Goal: Task Accomplishment & Management: Complete application form

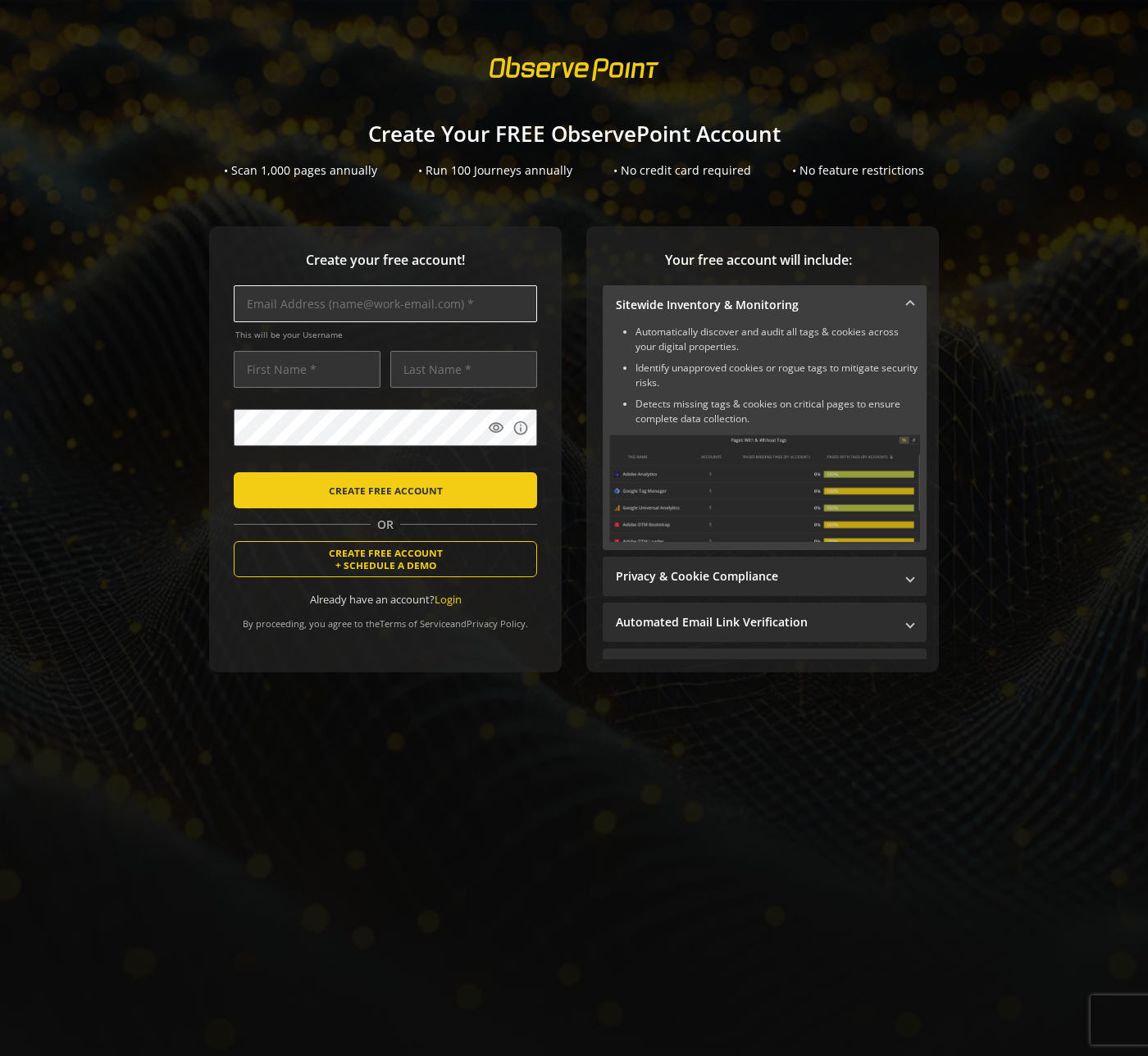
click at [381, 299] on input "text" at bounding box center [385, 303] width 304 height 37
type input "[EMAIL_ADDRESS][DOMAIN_NAME]"
type input "[PERSON_NAME]"
click at [234, 472] on div at bounding box center [234, 472] width 0 height 0
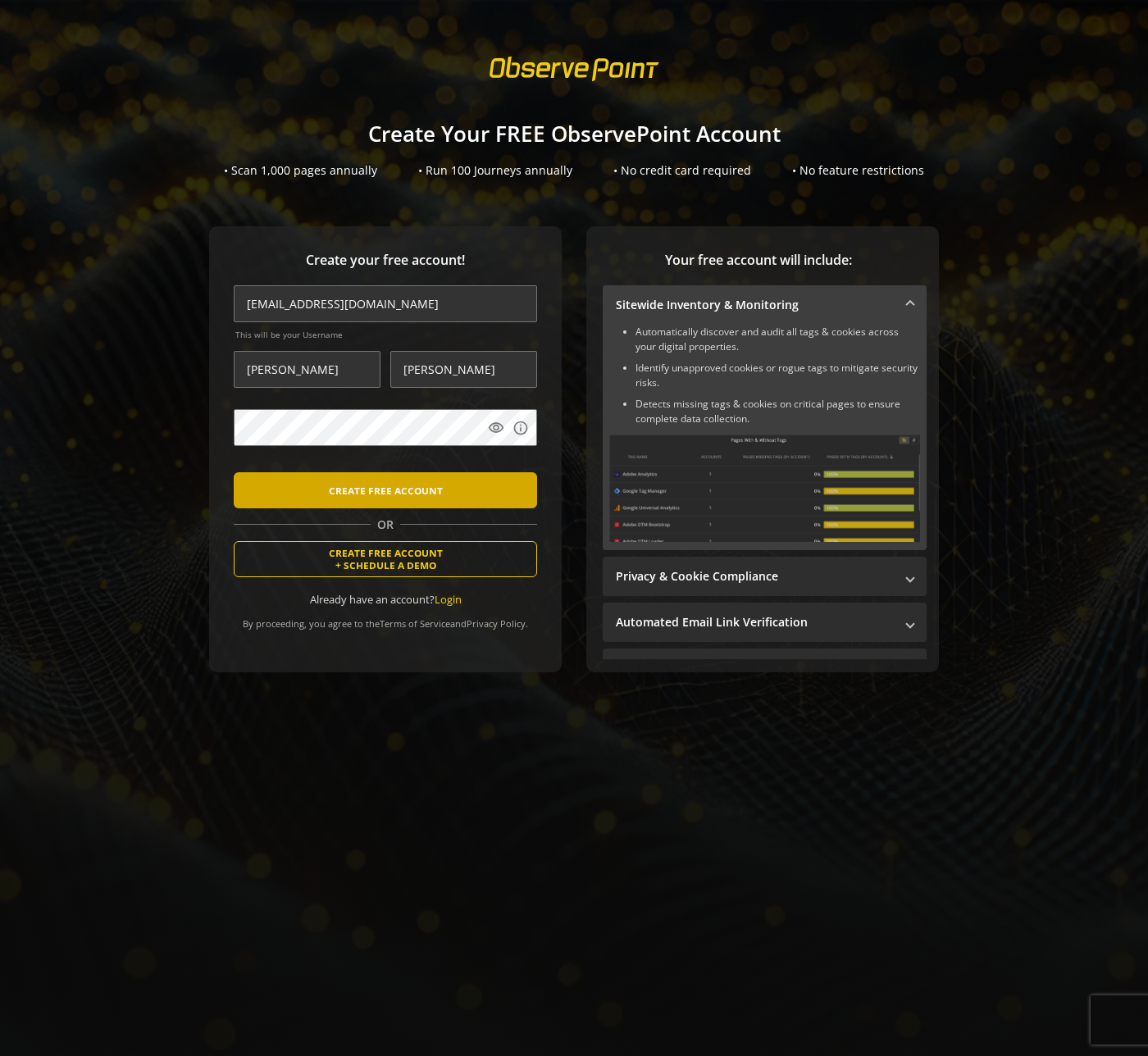
click at [386, 489] on span "CREATE FREE ACCOUNT" at bounding box center [386, 490] width 114 height 30
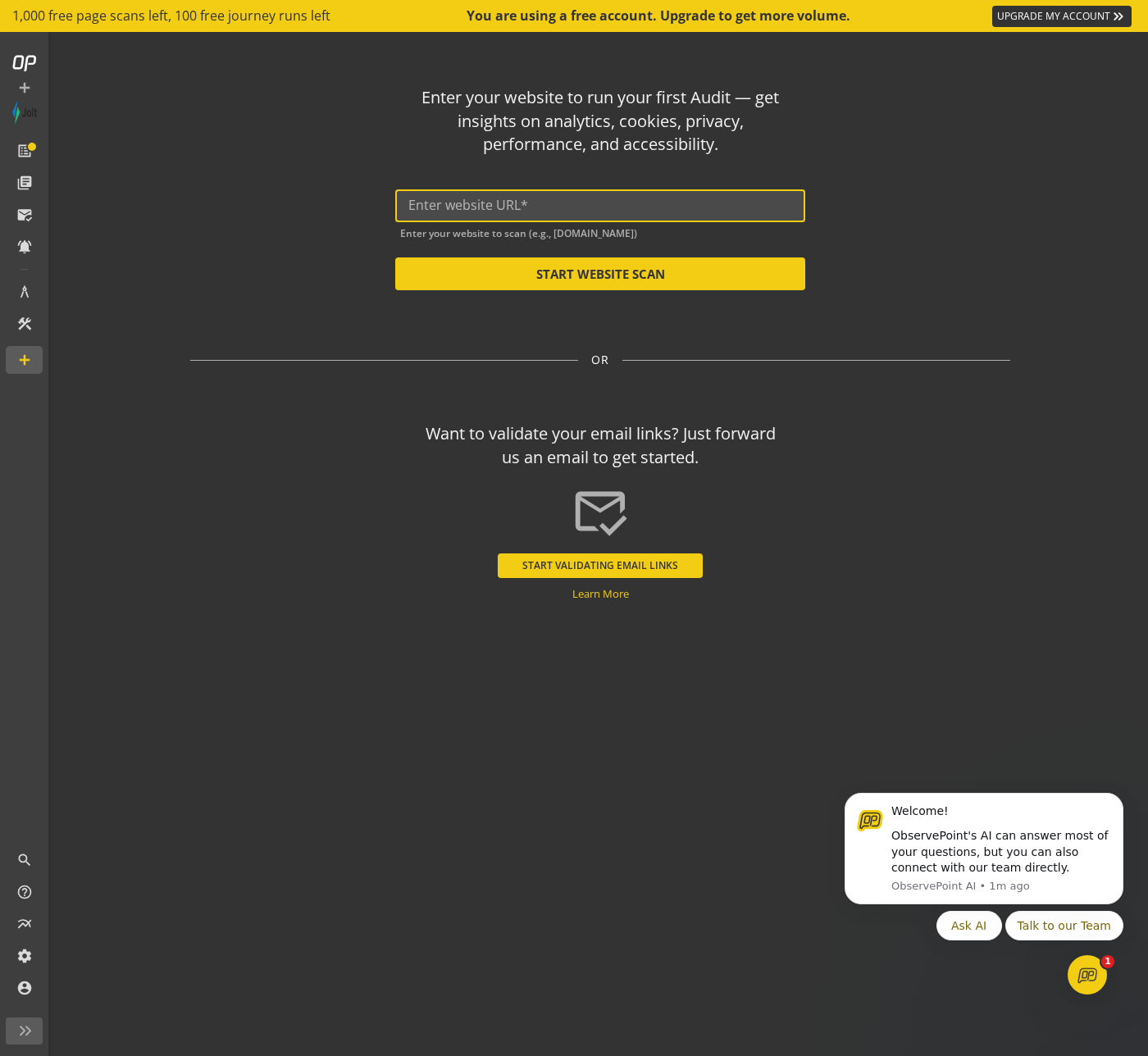
click at [508, 211] on input "text" at bounding box center [601, 205] width 384 height 15
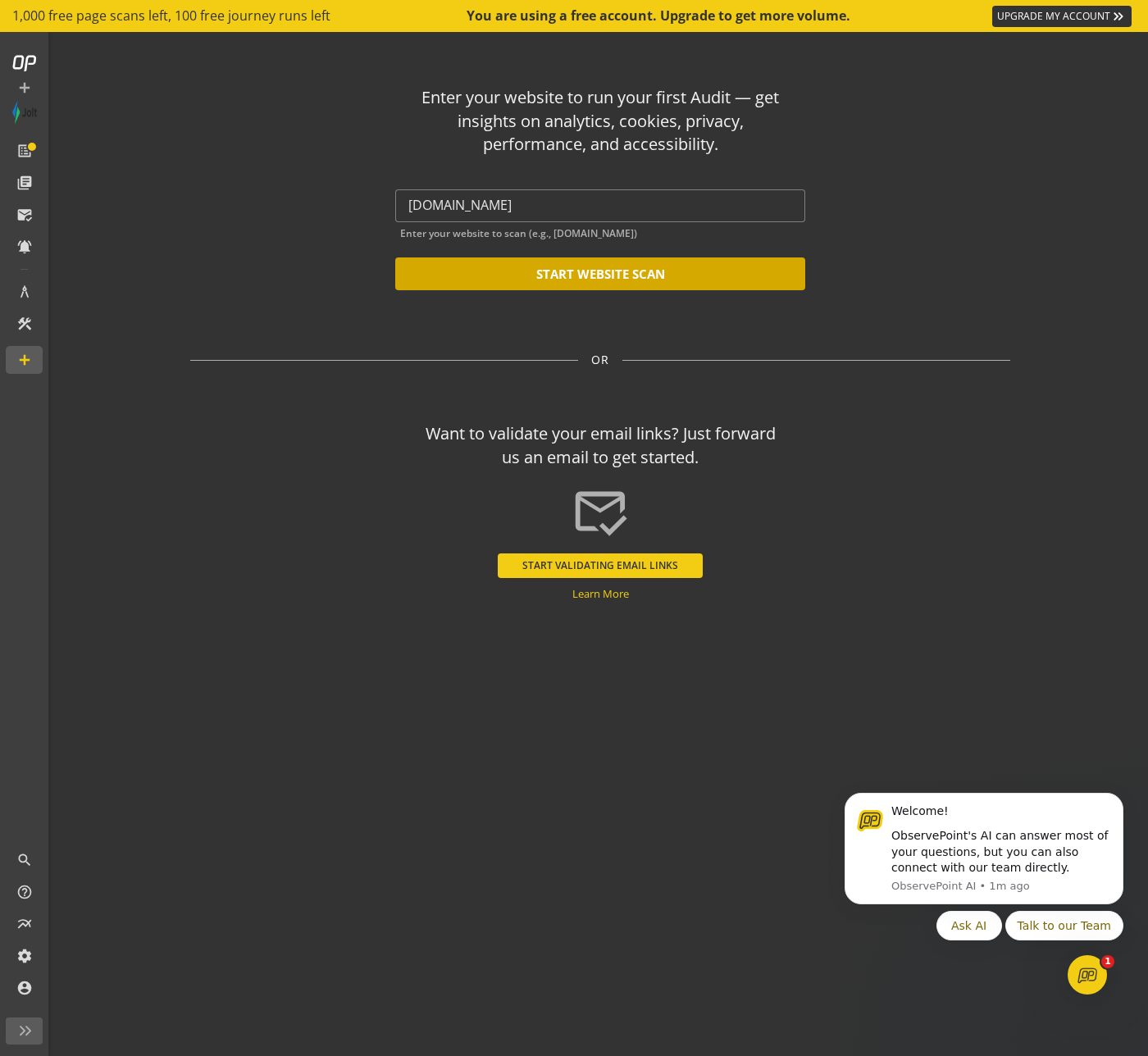
click at [542, 270] on button "START WEBSITE SCAN" at bounding box center [600, 274] width 410 height 33
type input "[URL][DOMAIN_NAME]"
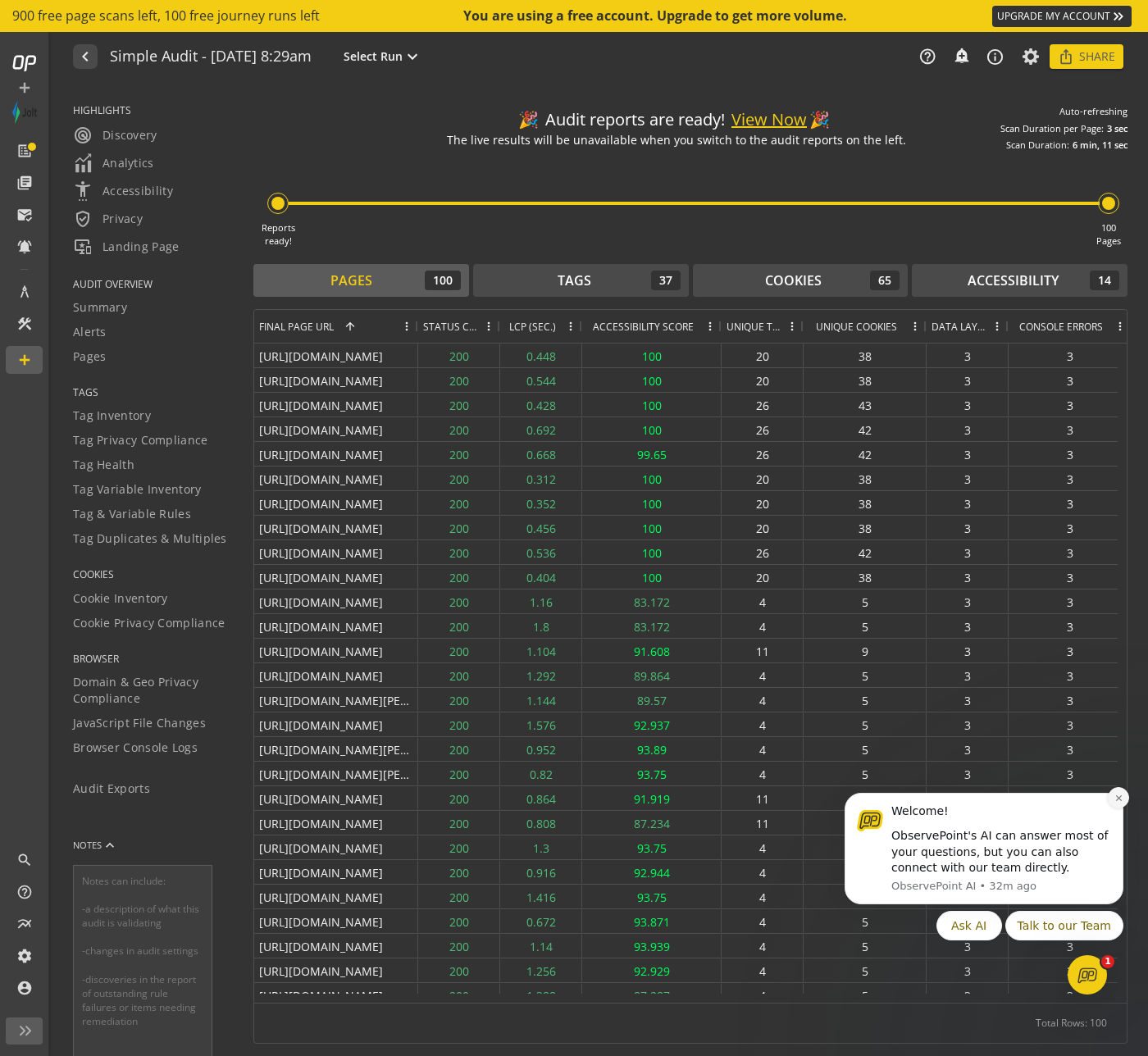
click at [1122, 802] on button "Dismiss notification" at bounding box center [1119, 798] width 22 height 22
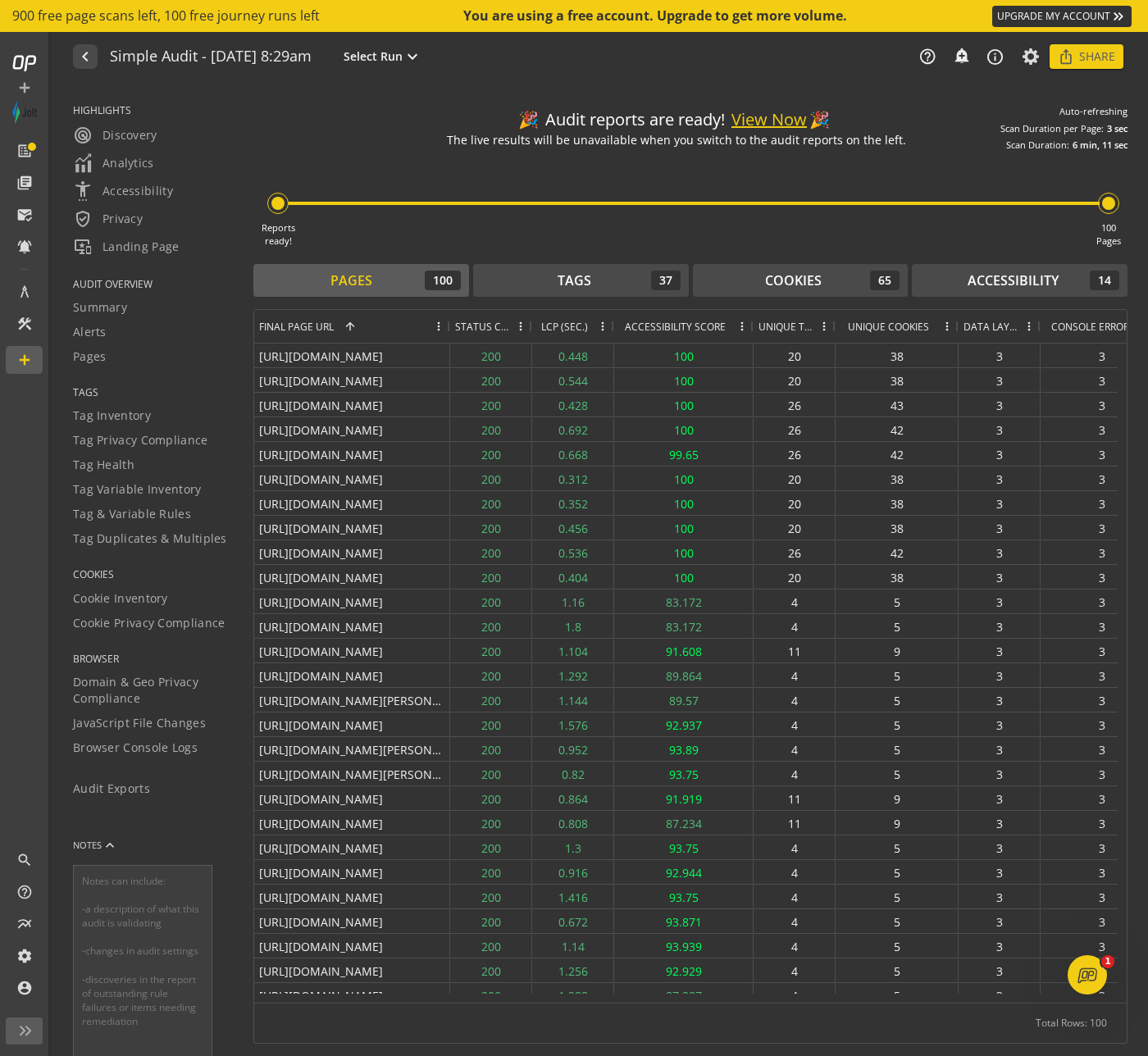
drag, startPoint x: 415, startPoint y: 327, endPoint x: 557, endPoint y: 341, distance: 142.7
click at [453, 341] on div at bounding box center [449, 326] width 6 height 33
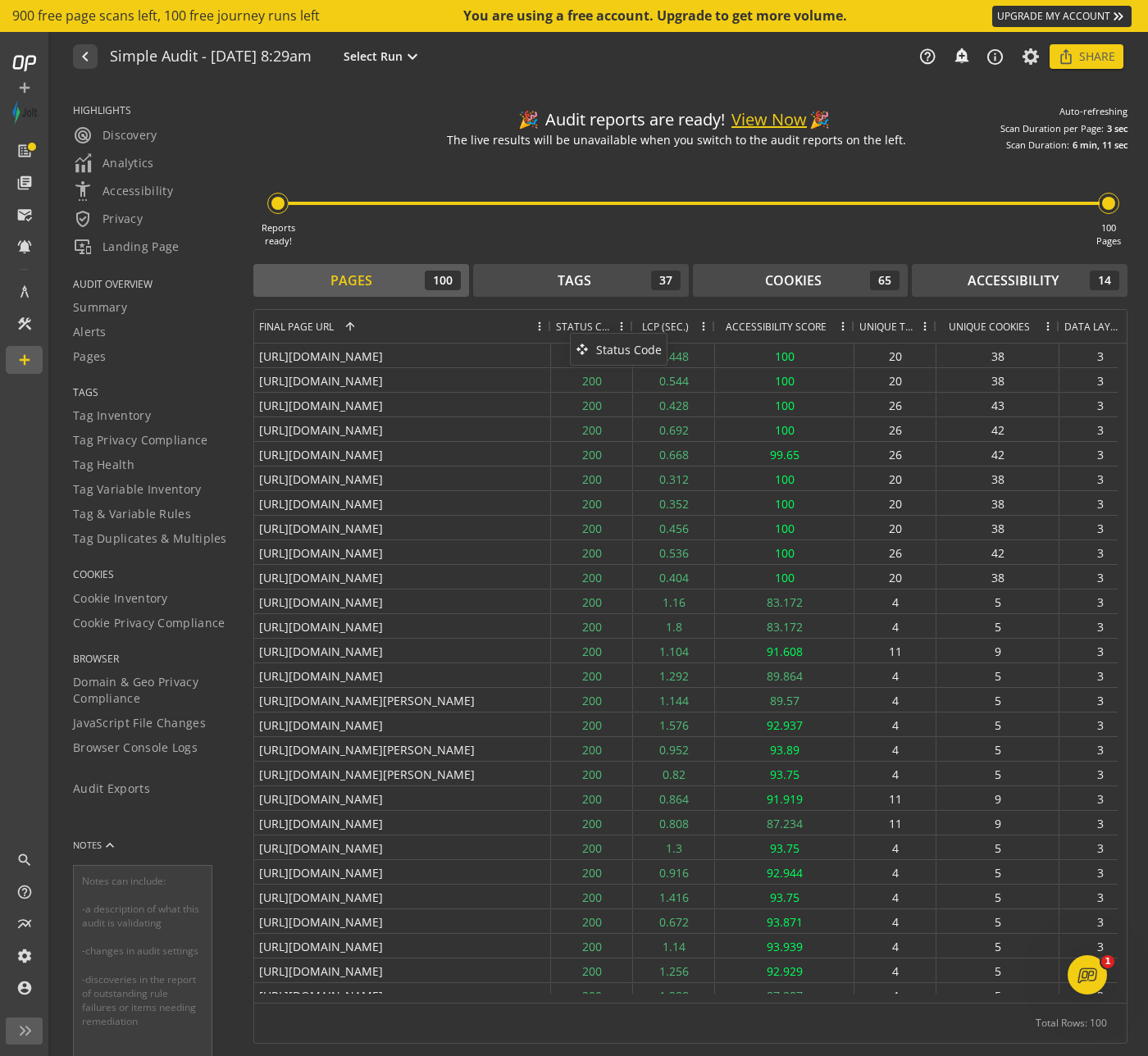
drag, startPoint x: 620, startPoint y: 334, endPoint x: 578, endPoint y: 340, distance: 42.4
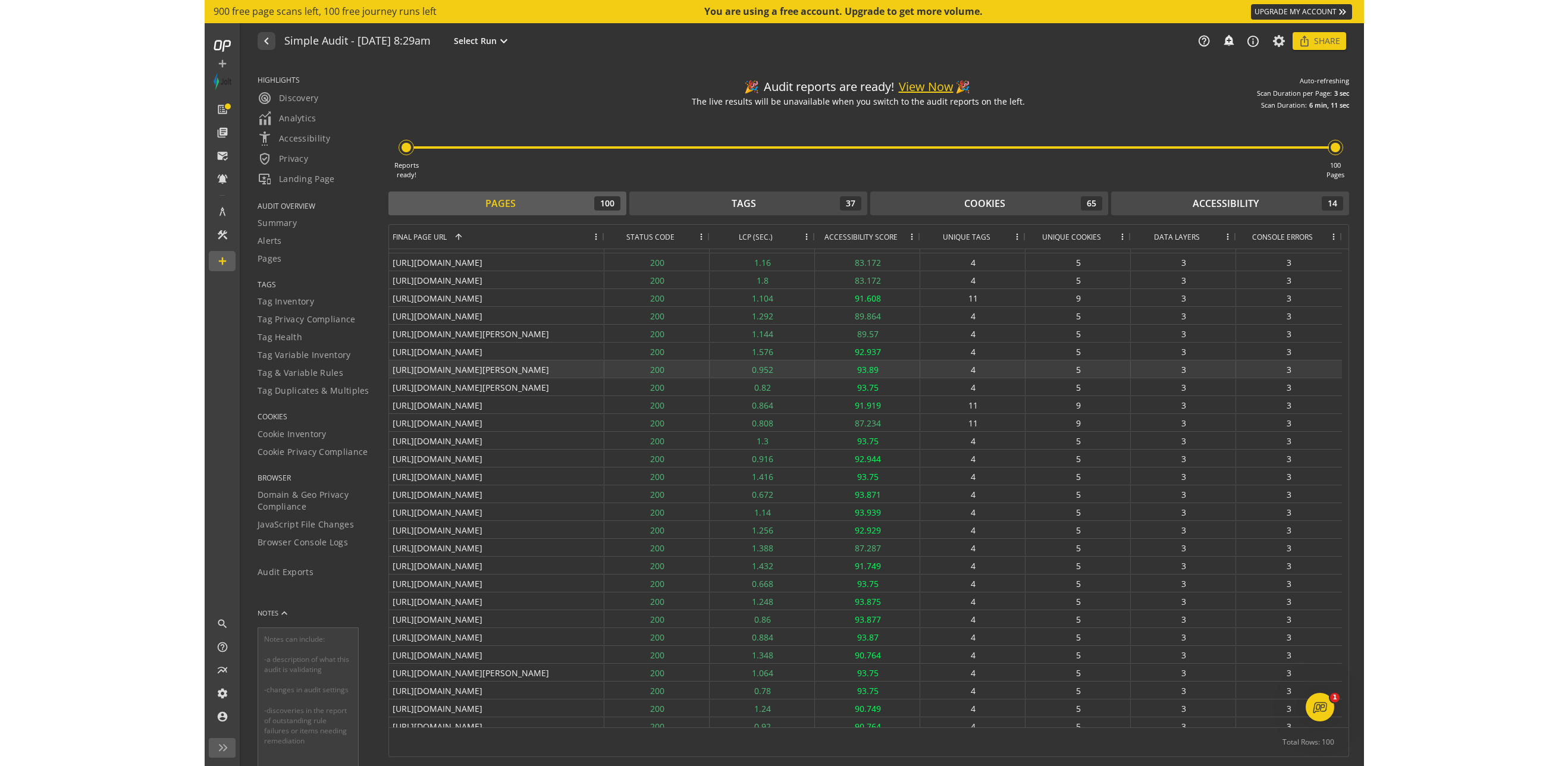
scroll to position [192, 0]
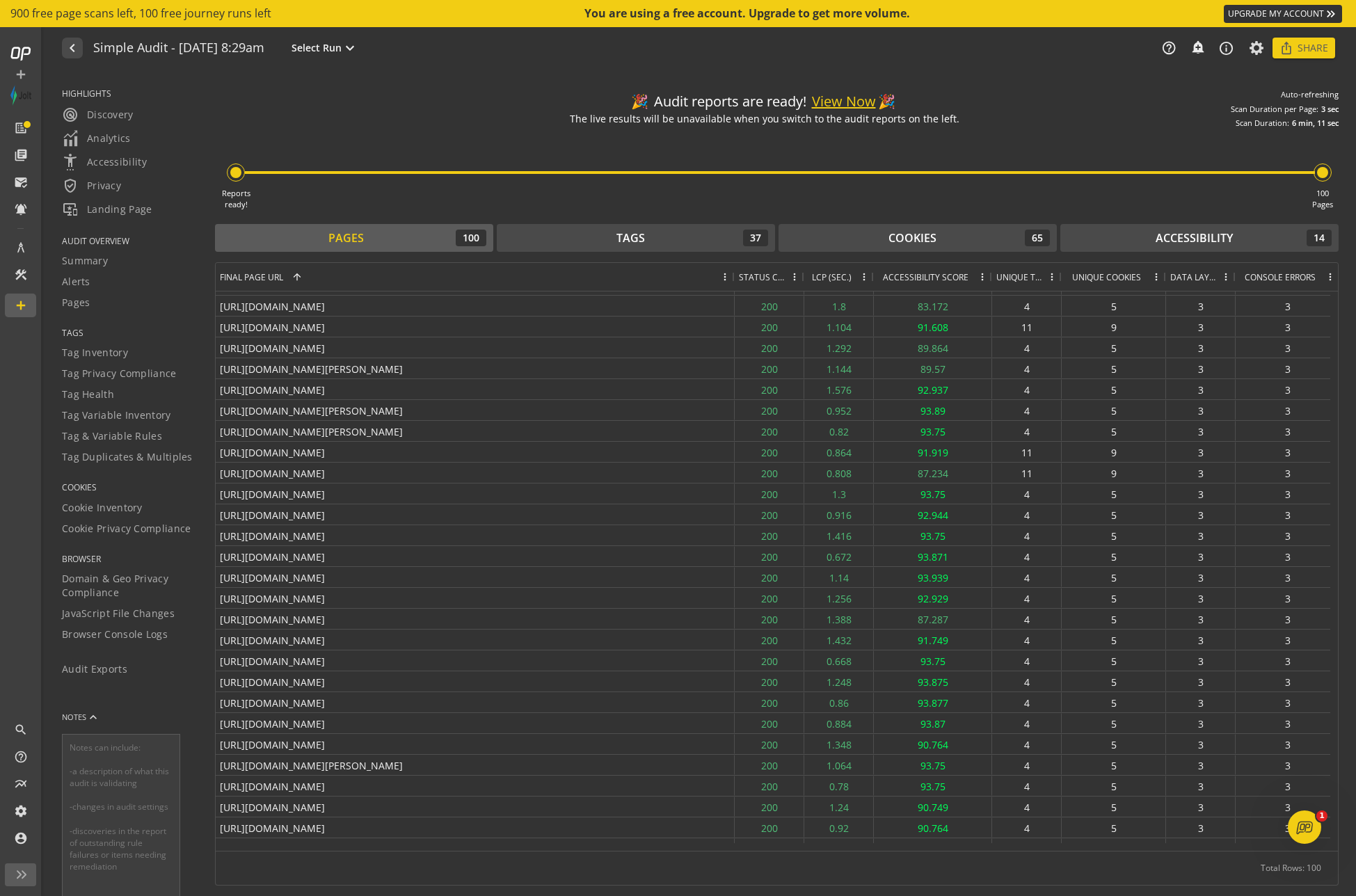
drag, startPoint x: 467, startPoint y: 277, endPoint x: 832, endPoint y: 287, distance: 365.1
click at [737, 287] on div at bounding box center [733, 277] width 5 height 28
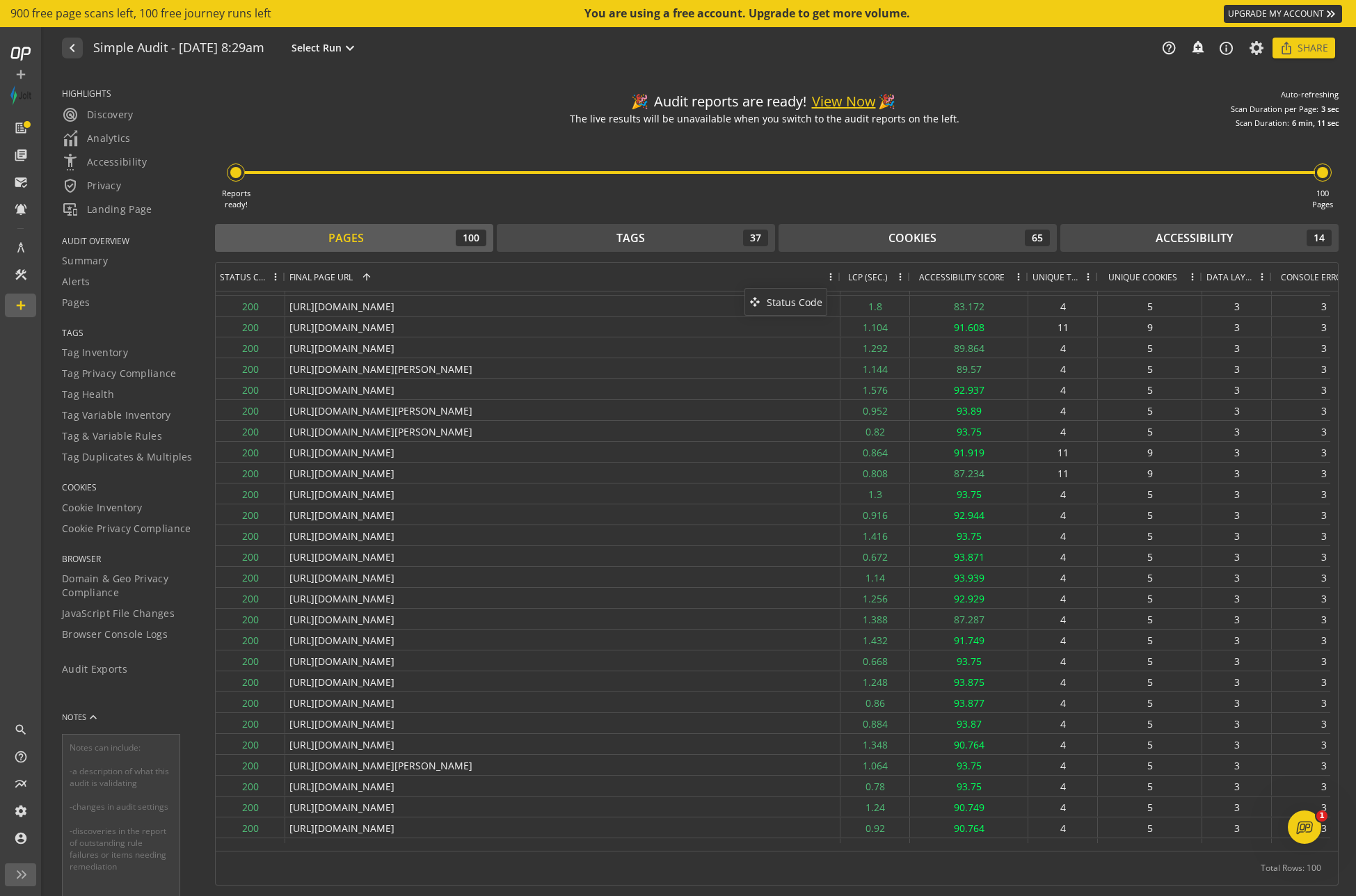
drag, startPoint x: 833, startPoint y: 287, endPoint x: 752, endPoint y: 294, distance: 81.3
click at [859, 154] on div "Reports ready! 100 Pages" at bounding box center [777, 169] width 1124 height 81
click at [869, 282] on span "LCP (SEC.)" at bounding box center [869, 277] width 40 height 12
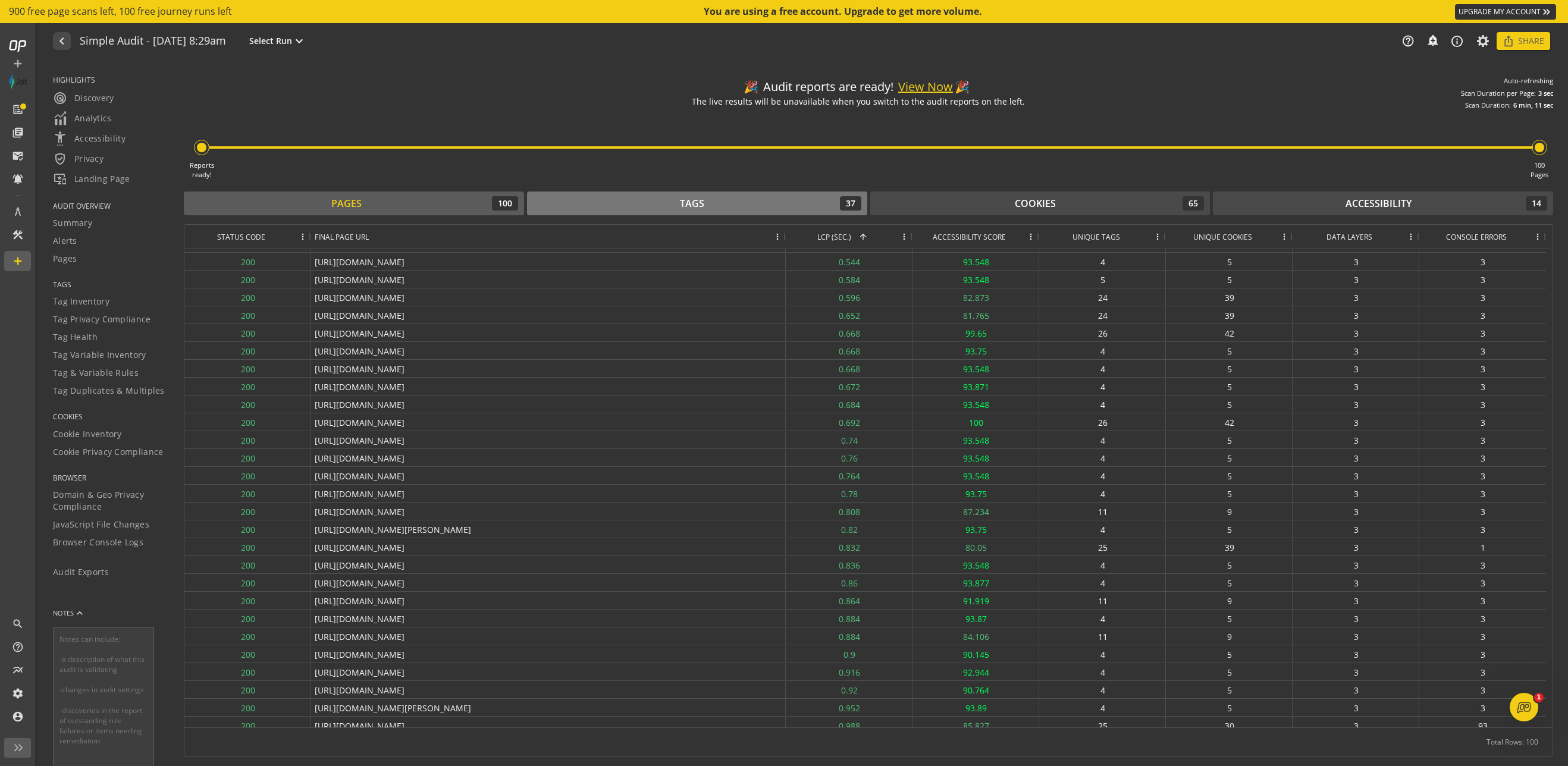
click at [777, 198] on div "Tags 37" at bounding box center [697, 204] width 329 height 14
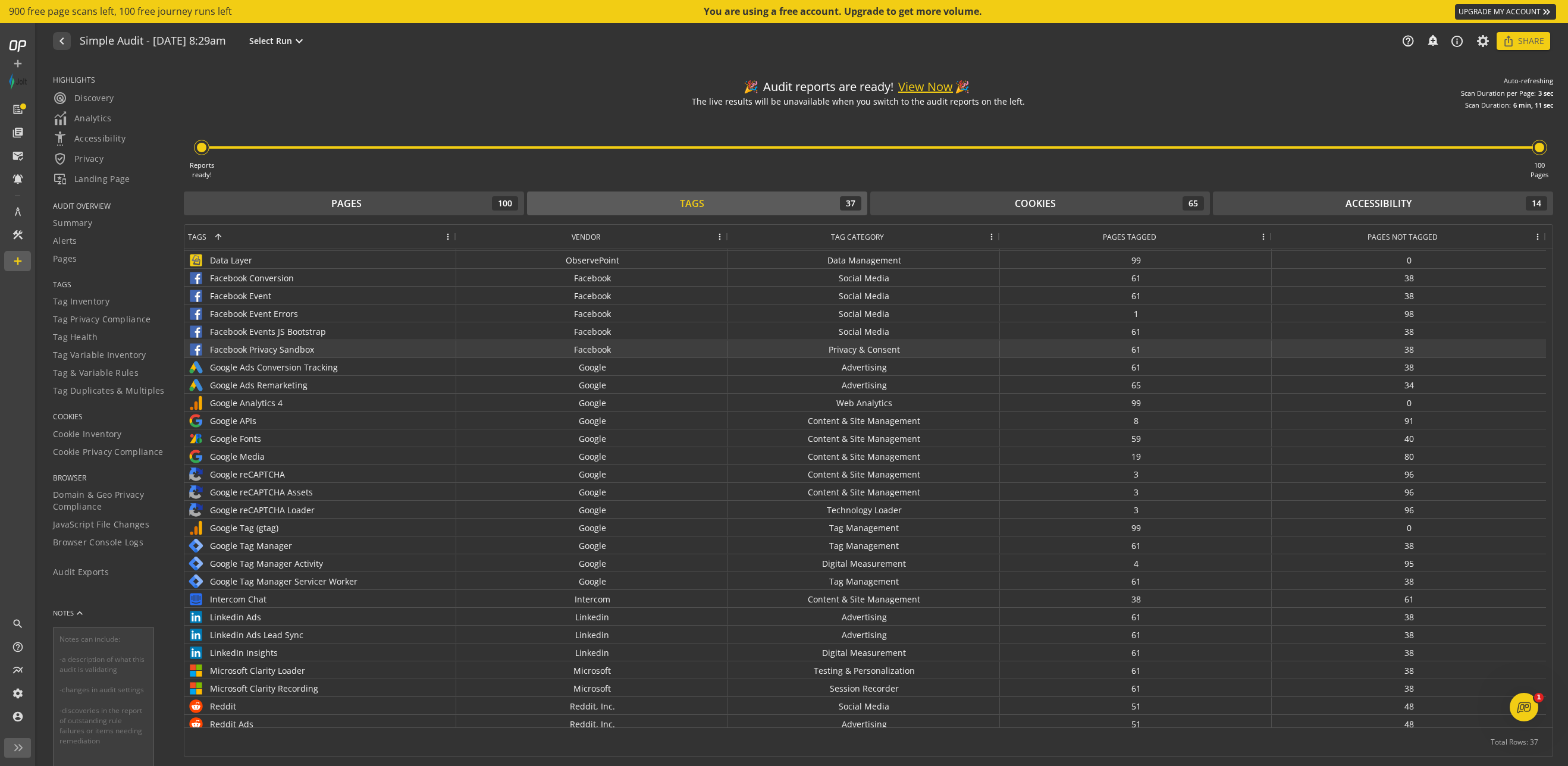
scroll to position [0, 0]
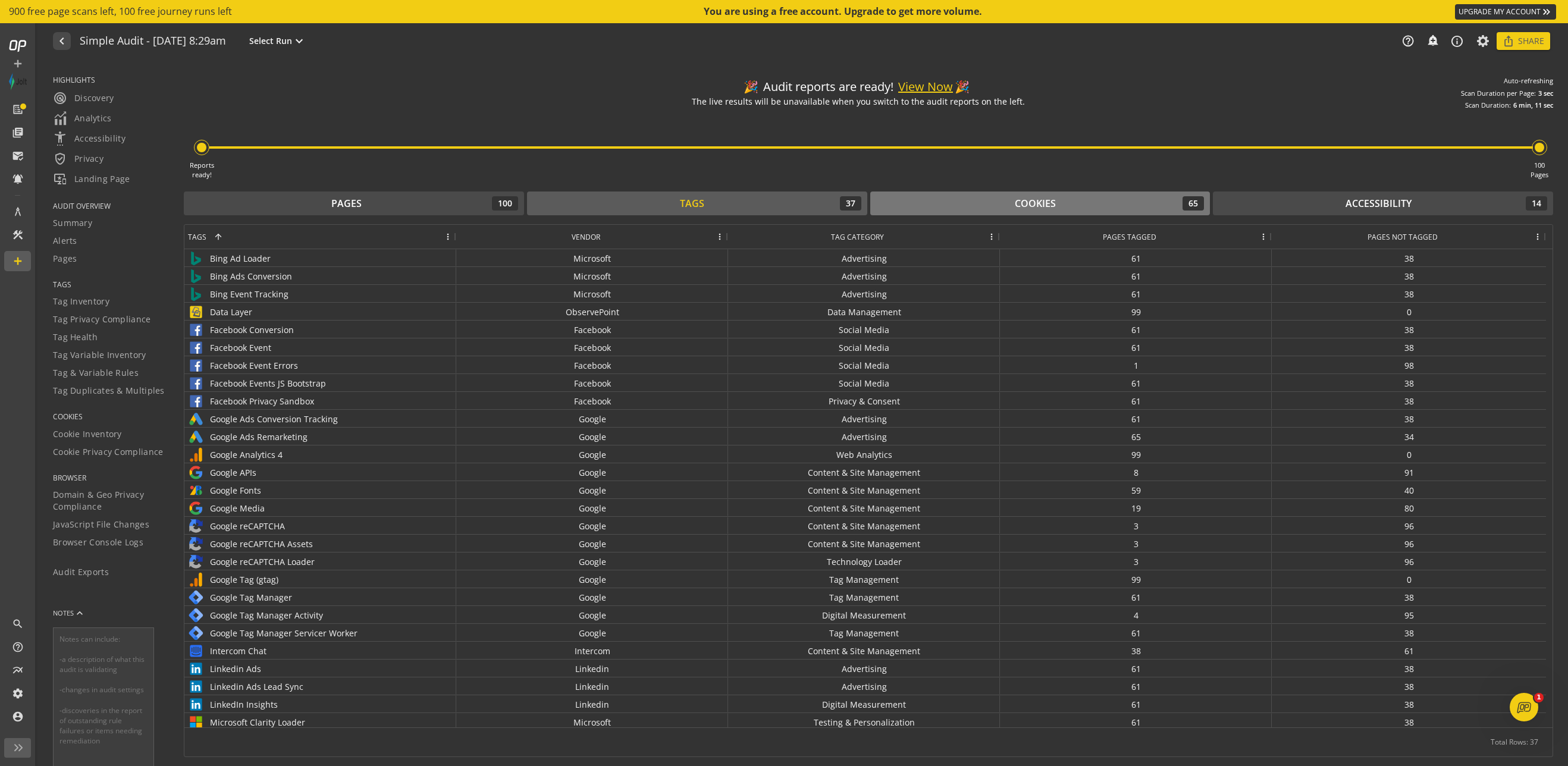
click at [833, 208] on div "Cookies 65" at bounding box center [1041, 204] width 329 height 14
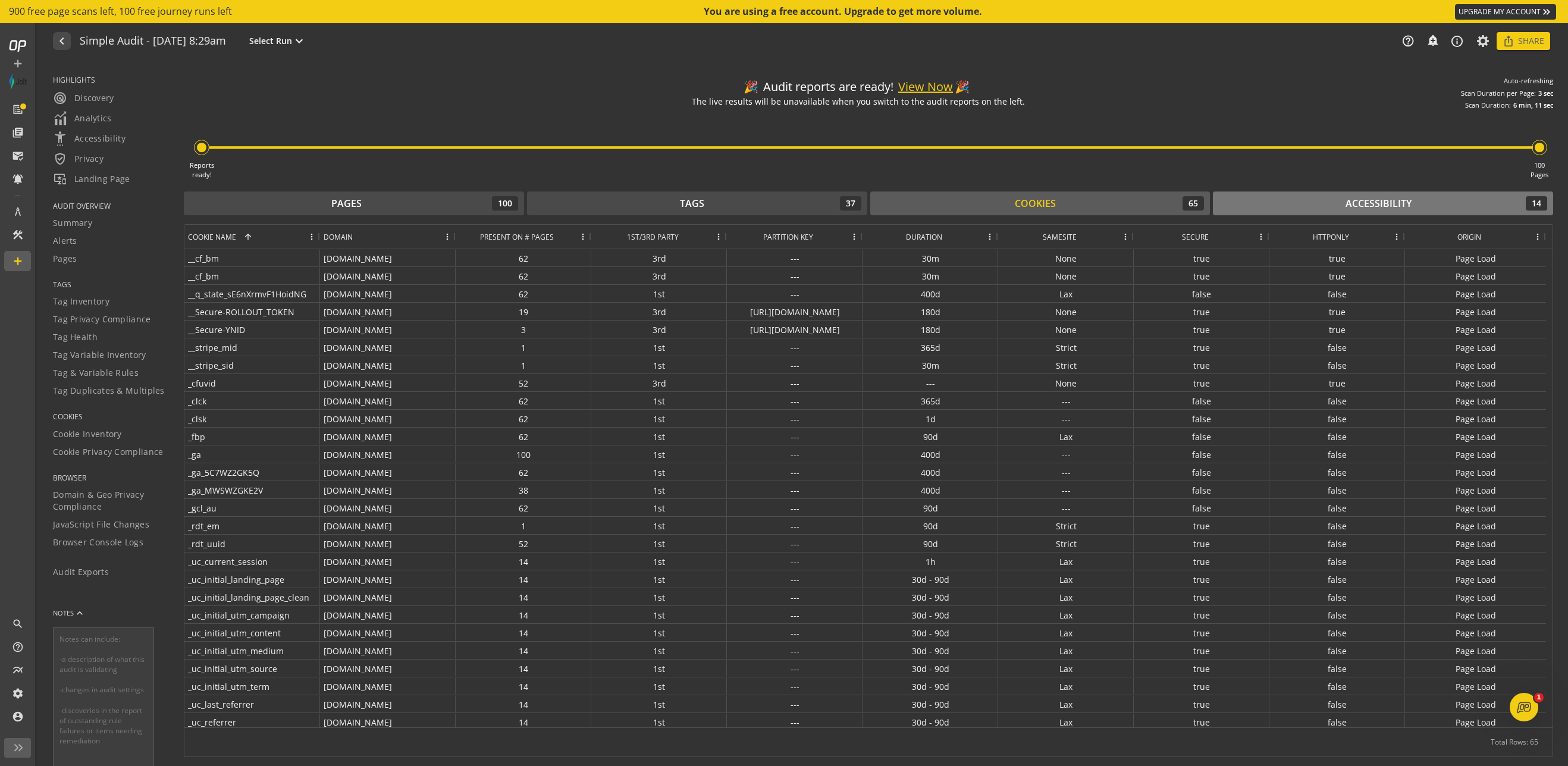
click at [833, 199] on div "Accessibility" at bounding box center [1379, 204] width 66 height 14
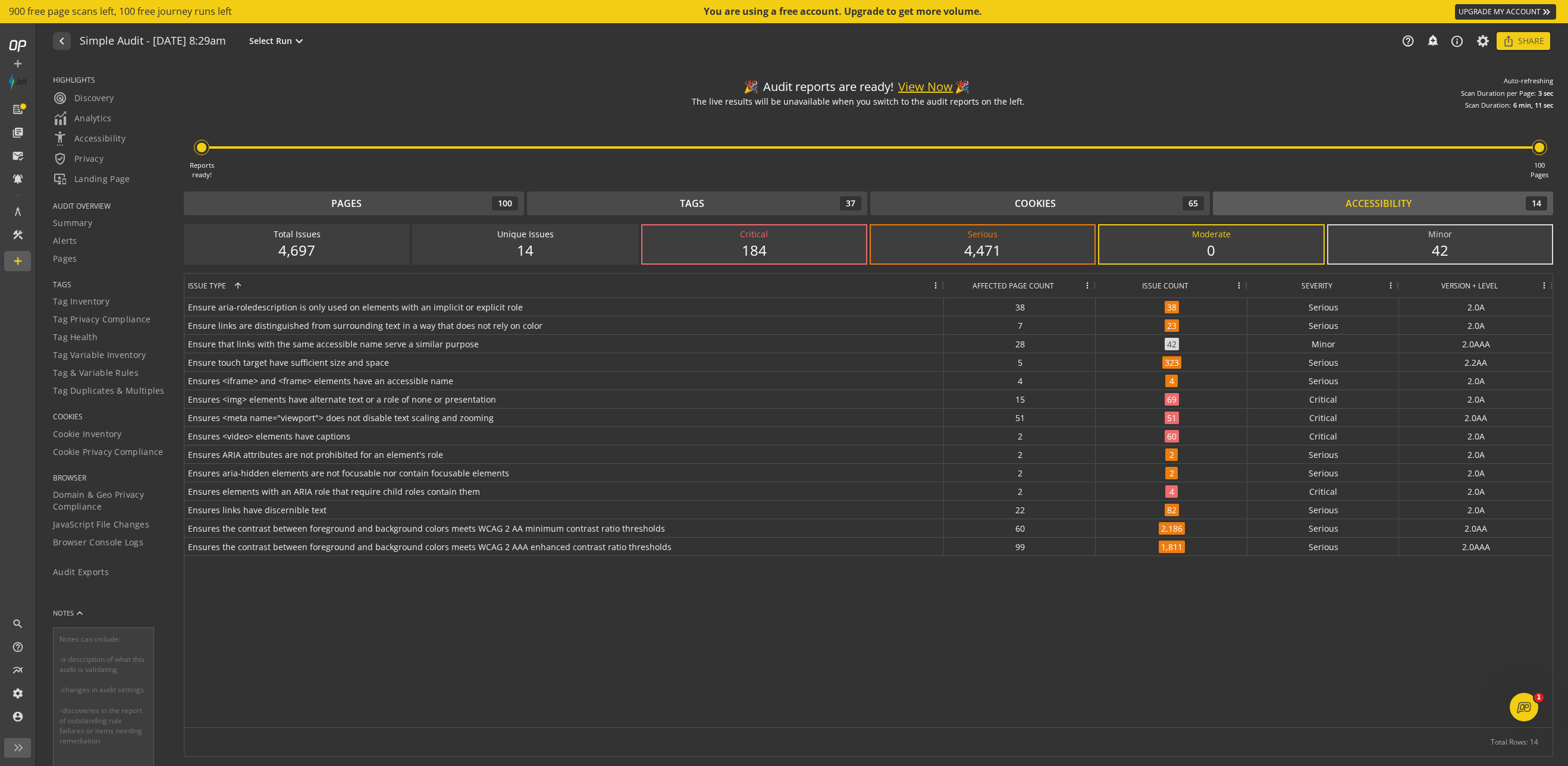
click at [318, 255] on div "4,697" at bounding box center [297, 250] width 200 height 20
click at [341, 209] on div "Pages" at bounding box center [346, 204] width 30 height 14
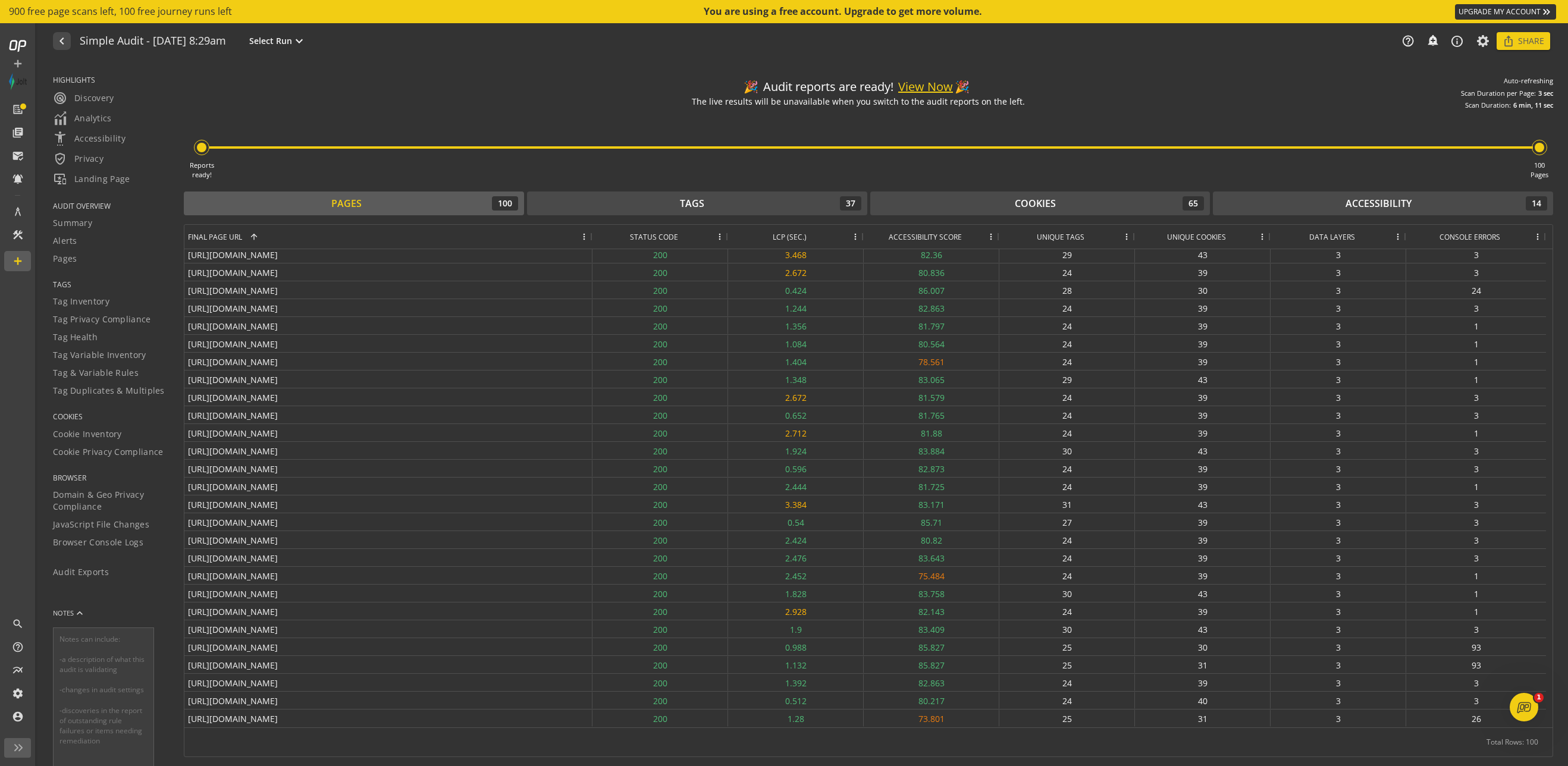
click at [662, 234] on span "Status Code" at bounding box center [654, 237] width 48 height 10
click at [662, 234] on span "Status Code" at bounding box center [645, 237] width 48 height 10
click at [362, 40] on div "navigate_before Simple Audit - [DATE] 8:29am Select Run expand_more" at bounding box center [208, 41] width 310 height 18
click at [306, 37] on mat-icon "expand_more" at bounding box center [300, 41] width 14 height 14
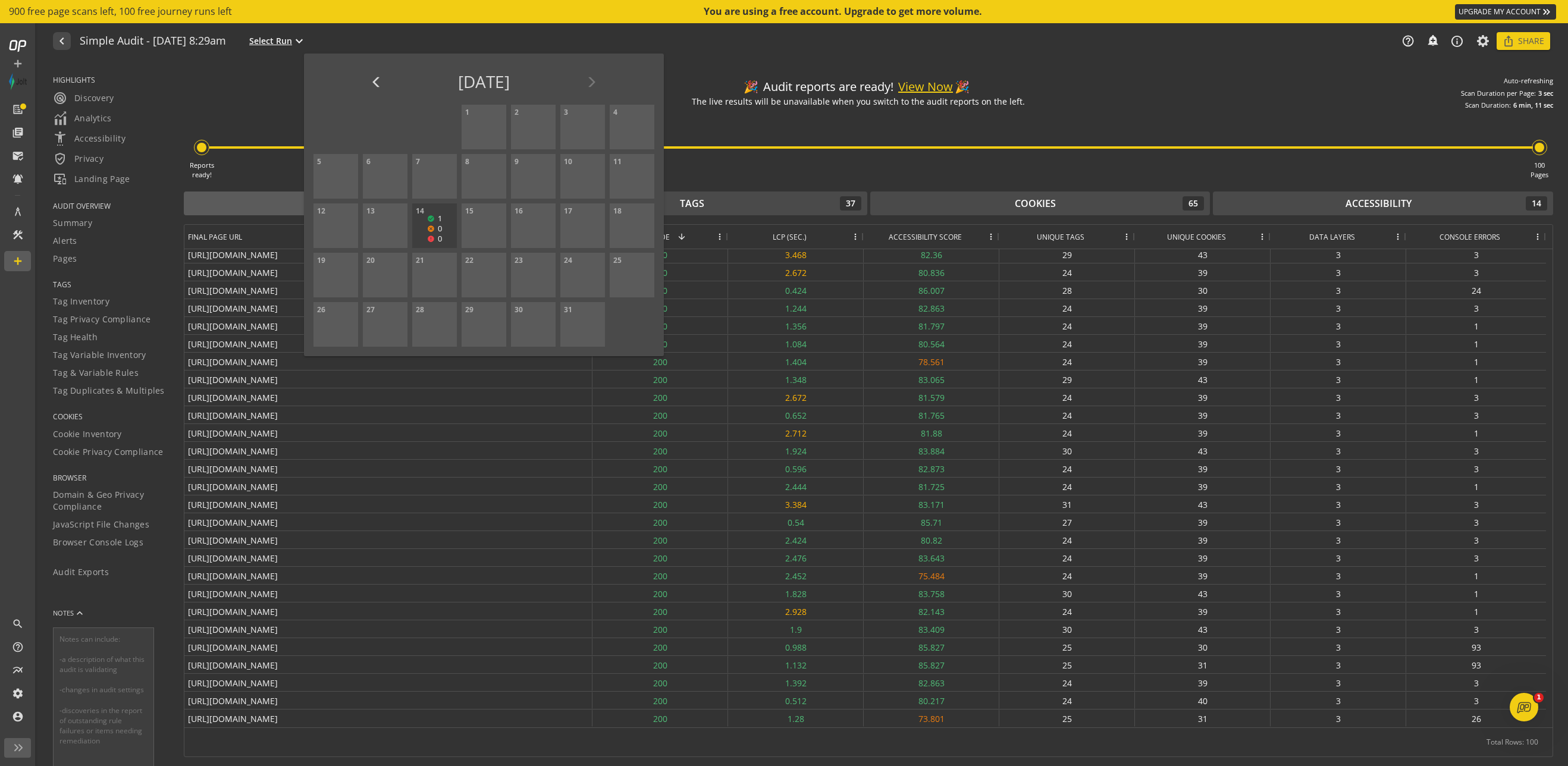
click at [349, 37] on div at bounding box center [784, 383] width 1568 height 766
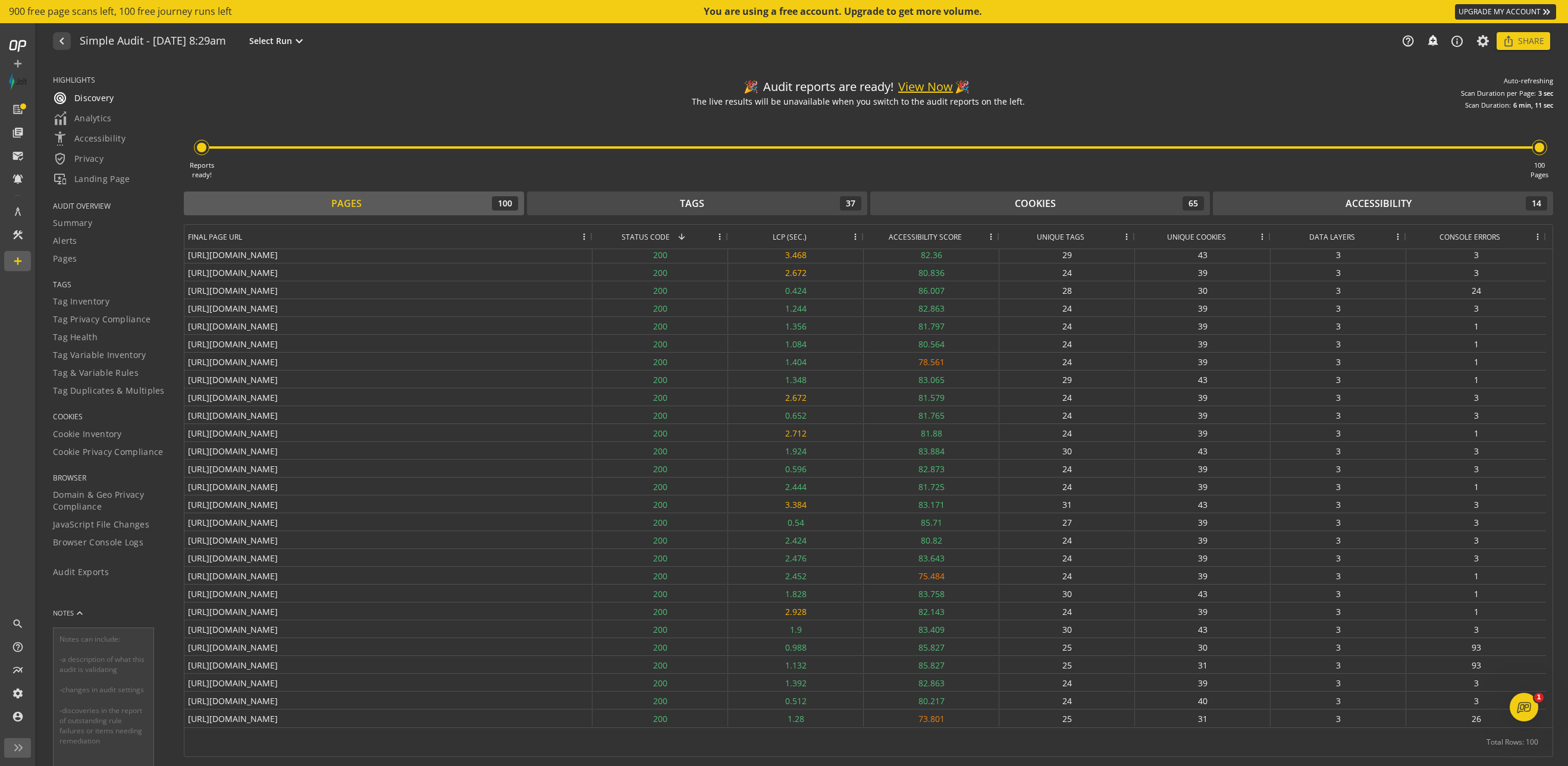
click at [102, 95] on span "radar Discovery" at bounding box center [83, 99] width 61 height 14
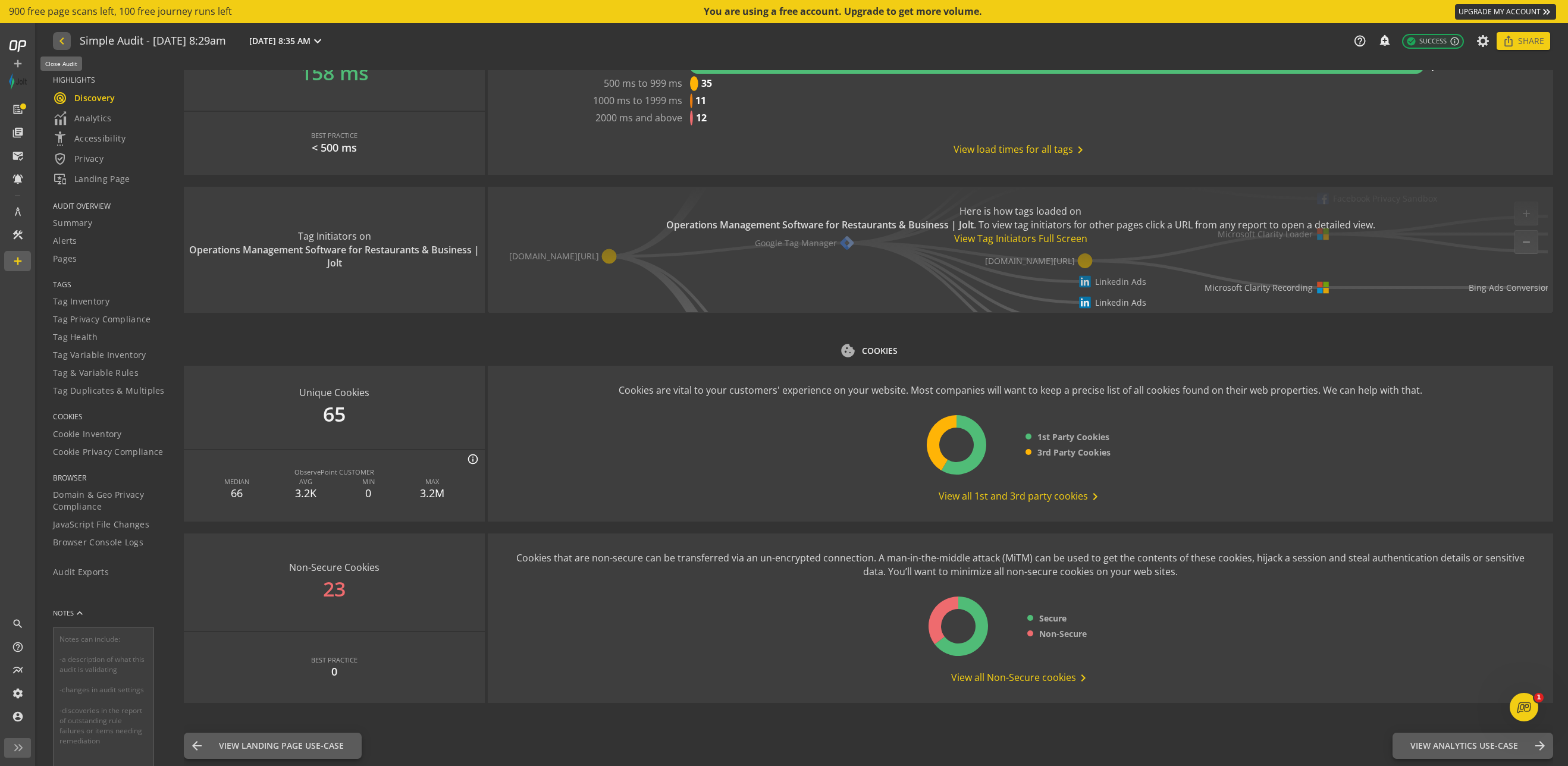
click at [58, 39] on mat-icon "navigate_before" at bounding box center [60, 41] width 12 height 14
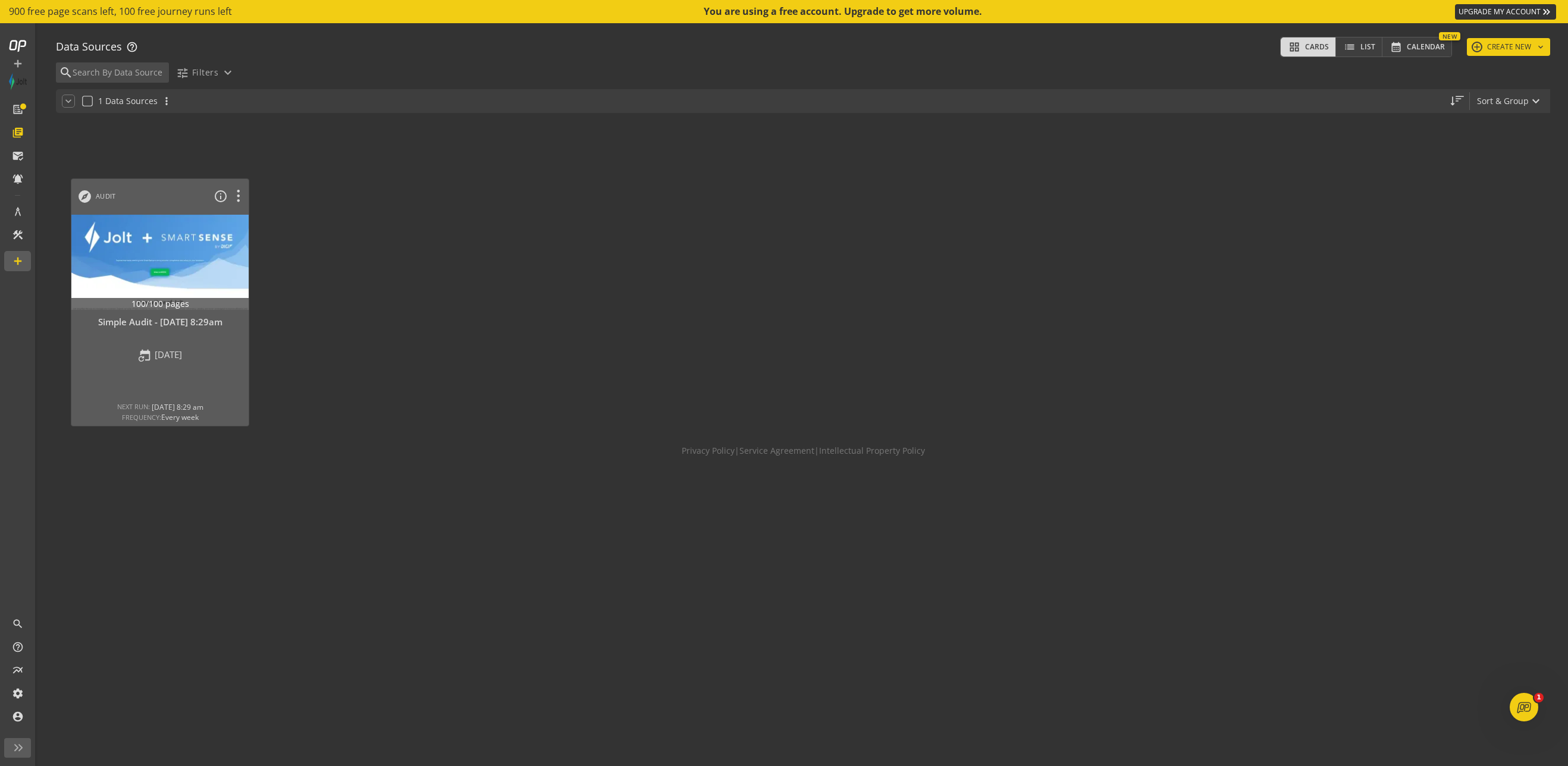
click at [833, 276] on div at bounding box center [1303, 303] width 191 height 261
click at [833, 41] on button "add CREATE NEW keyboard_arrow_down" at bounding box center [1509, 47] width 83 height 18
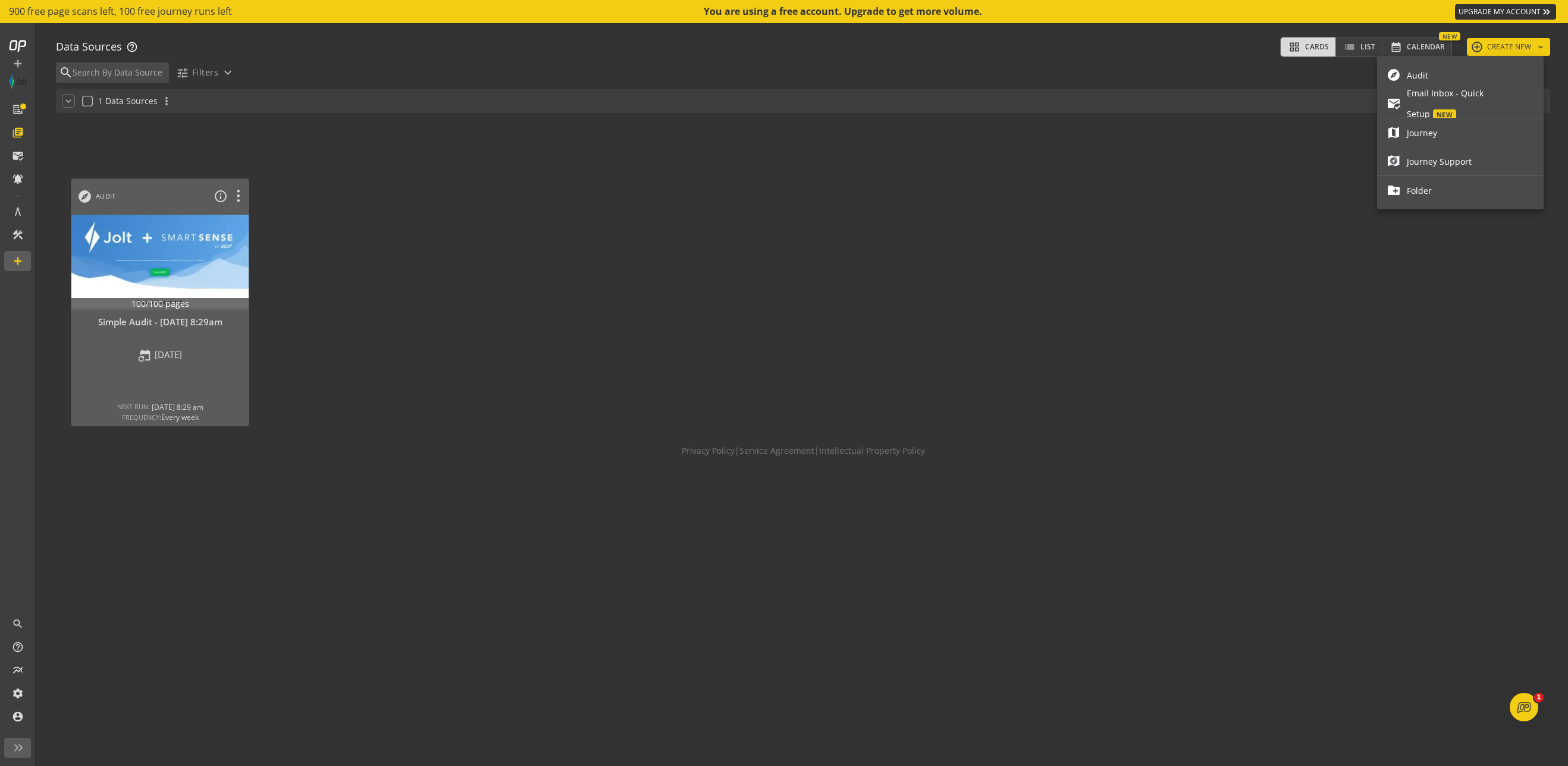
click at [833, 72] on span "Audit" at bounding box center [1471, 76] width 127 height 21
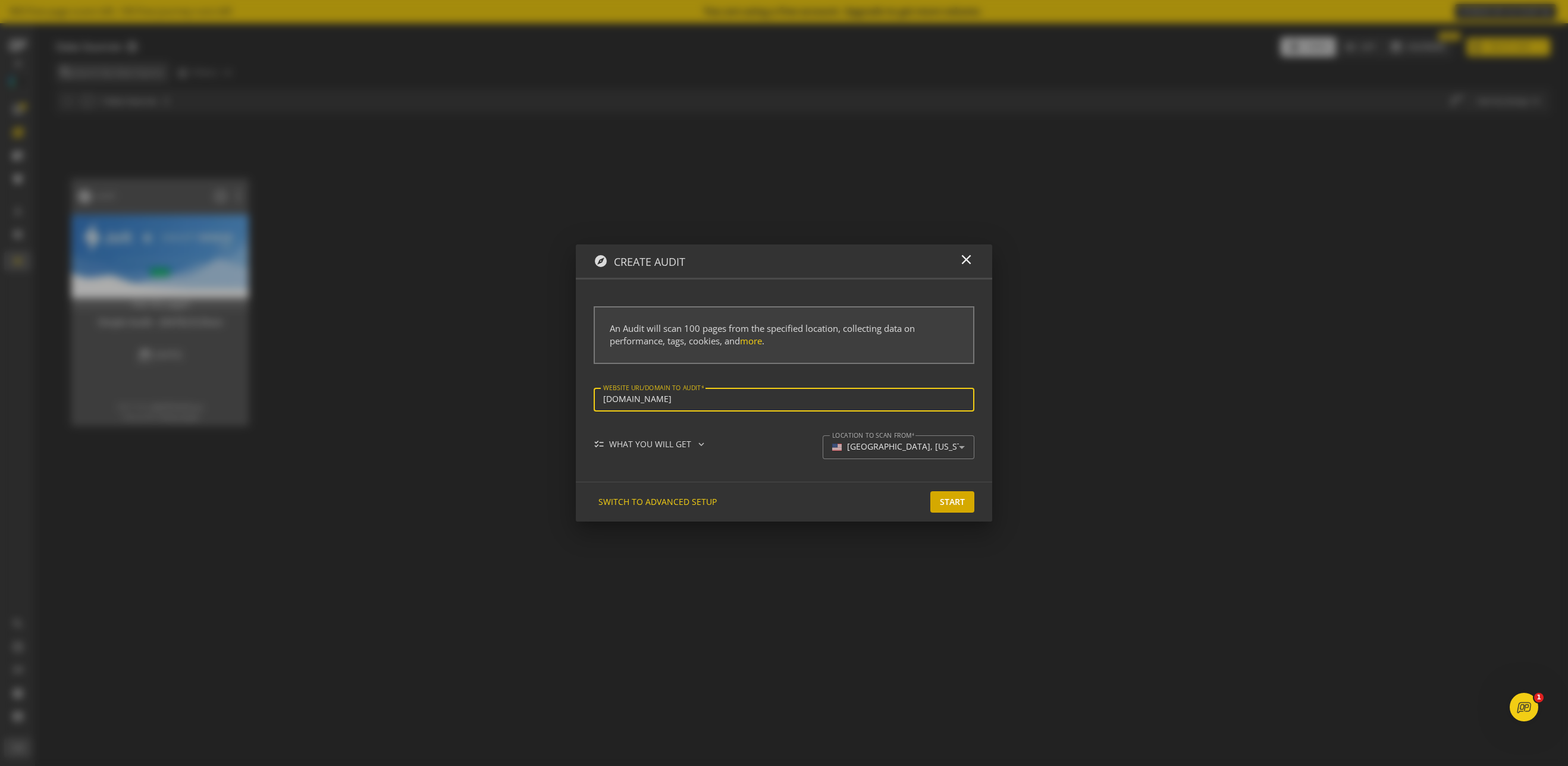
type input "[URL][DOMAIN_NAME]"
click at [833, 505] on span "Start" at bounding box center [952, 502] width 25 height 22
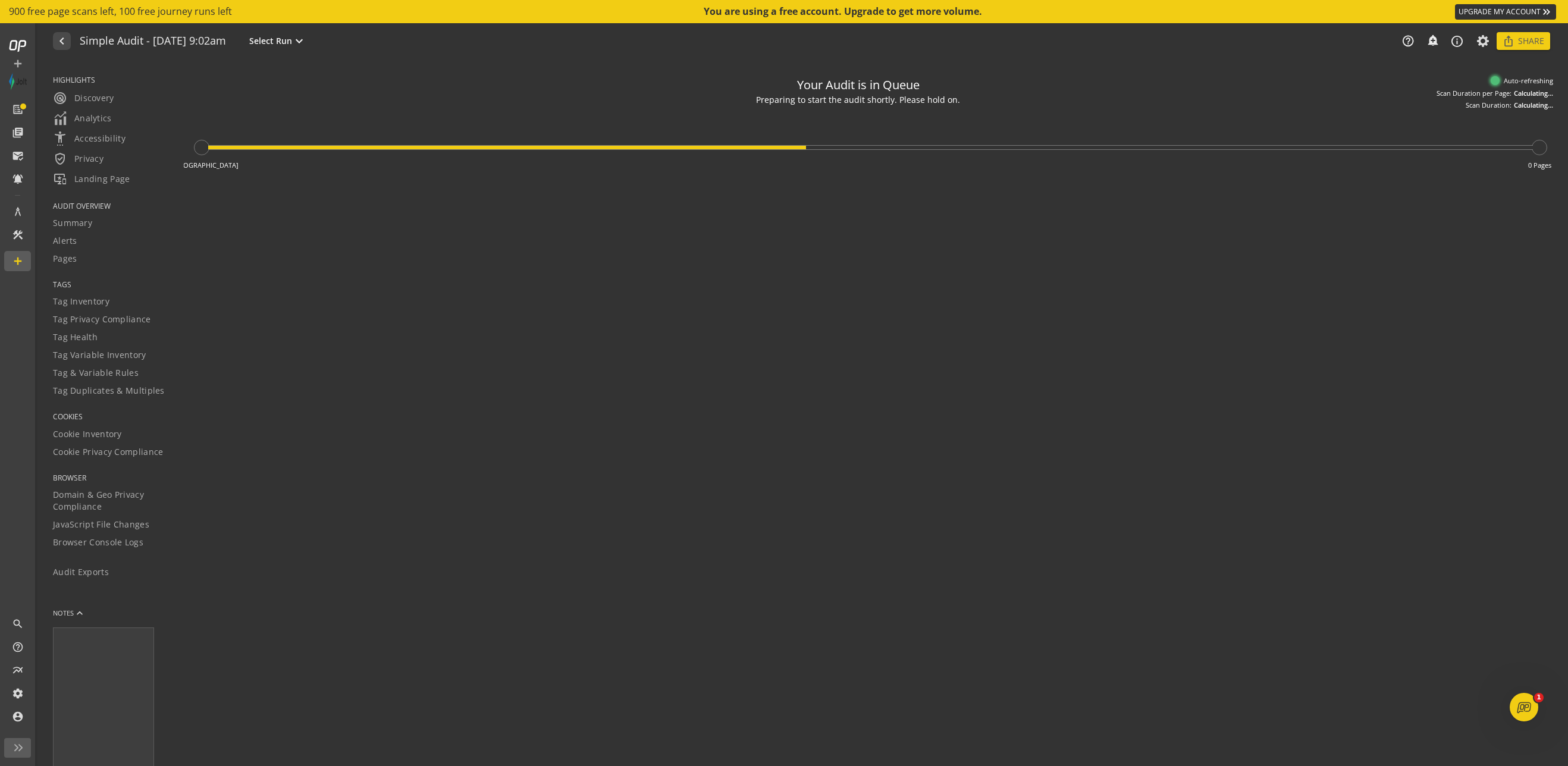
type textarea "Notes can include: -a description of what this audit is validating -changes in …"
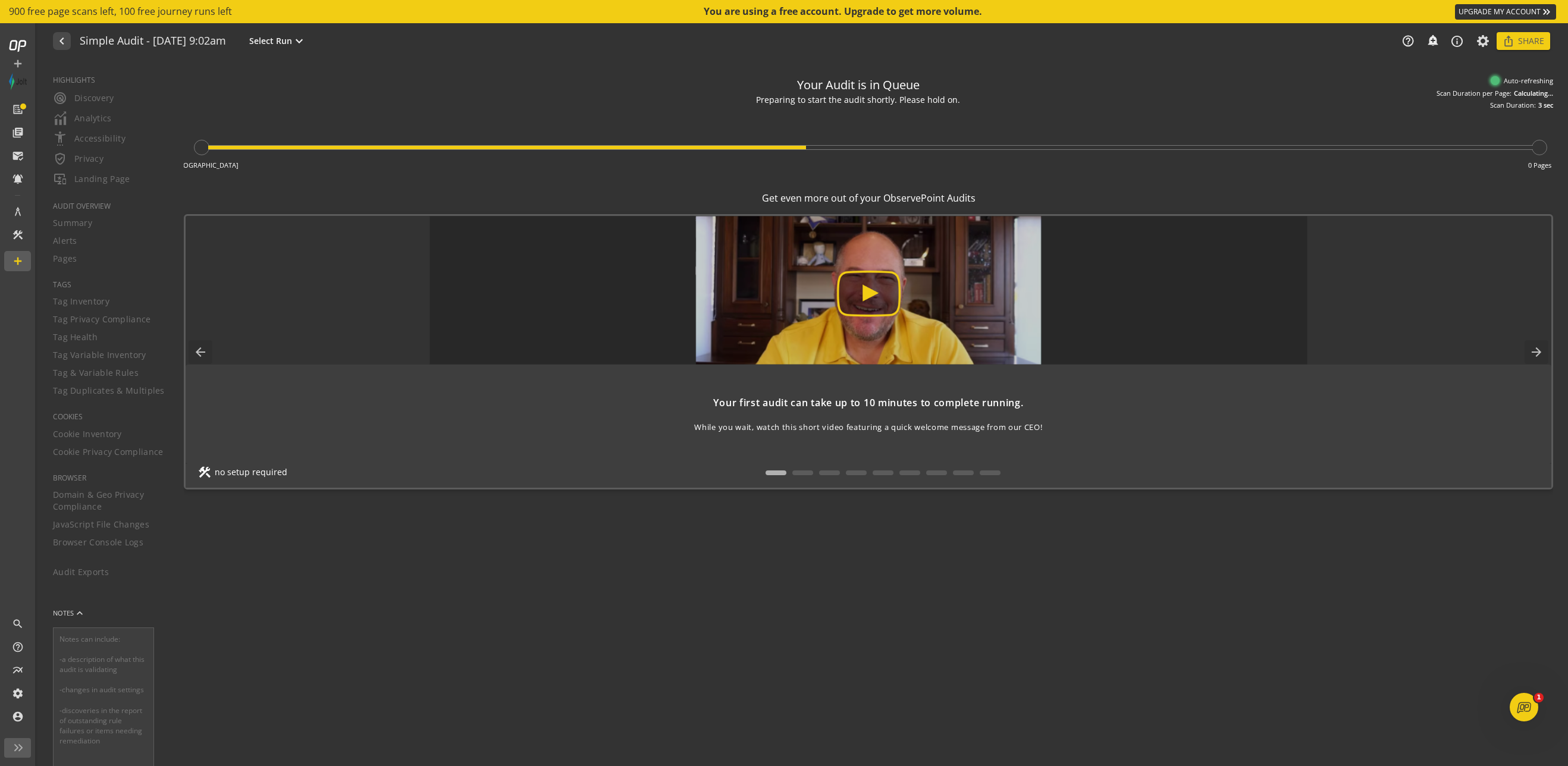
click at [833, 309] on img at bounding box center [869, 290] width 878 height 148
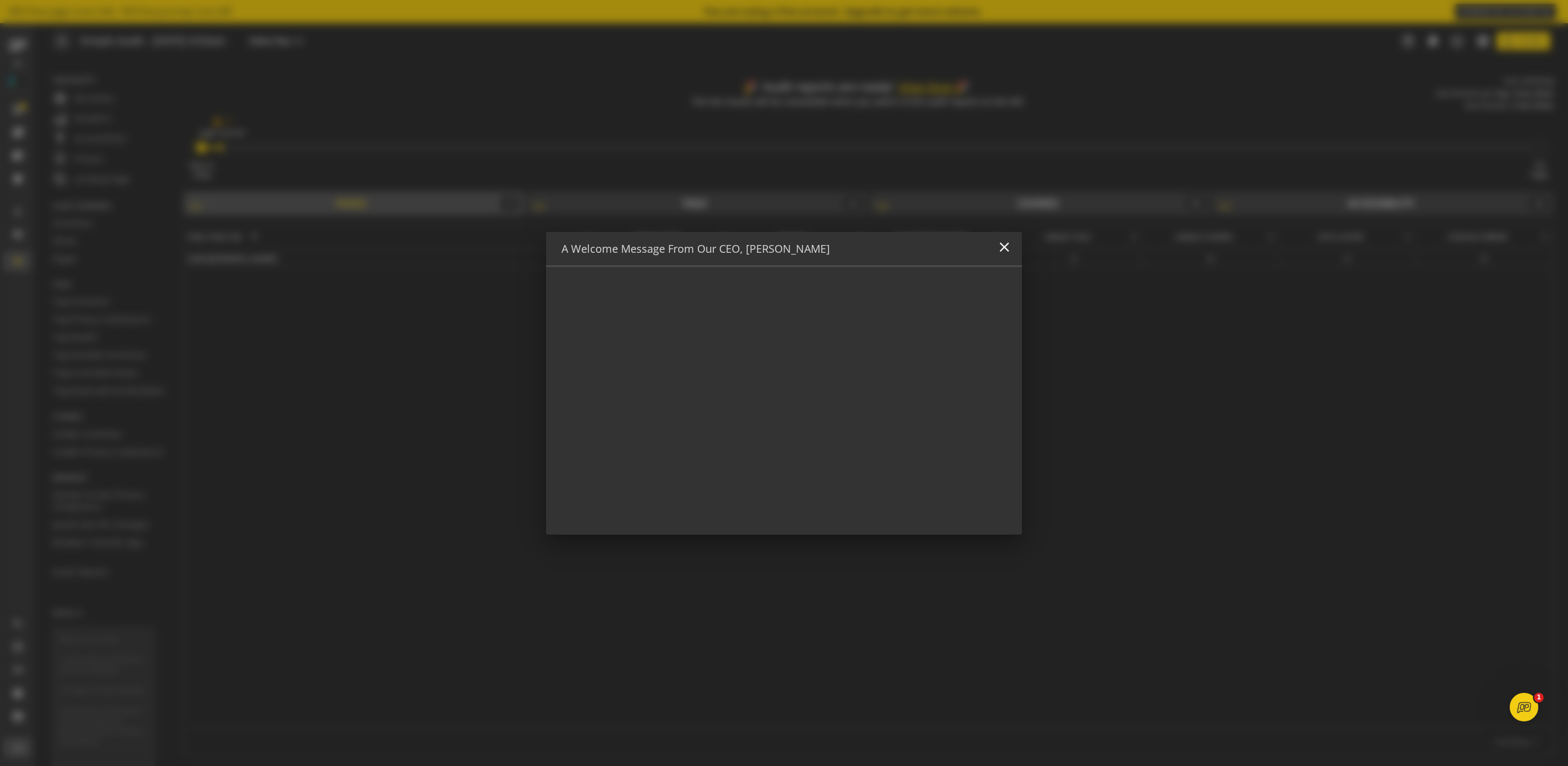
click at [572, 91] on div at bounding box center [784, 383] width 1568 height 766
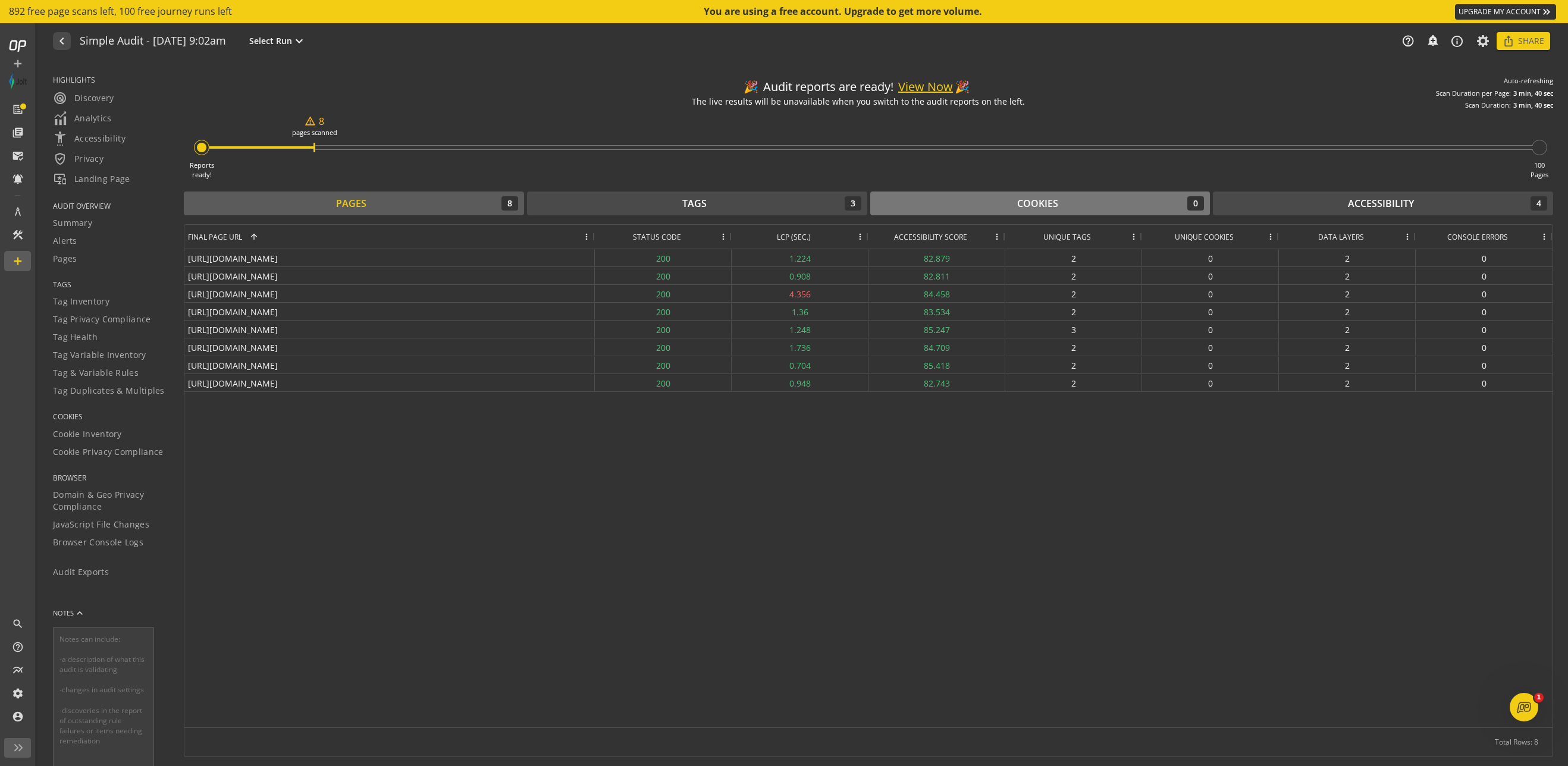
click at [833, 209] on div "Cookies 0" at bounding box center [1041, 204] width 329 height 14
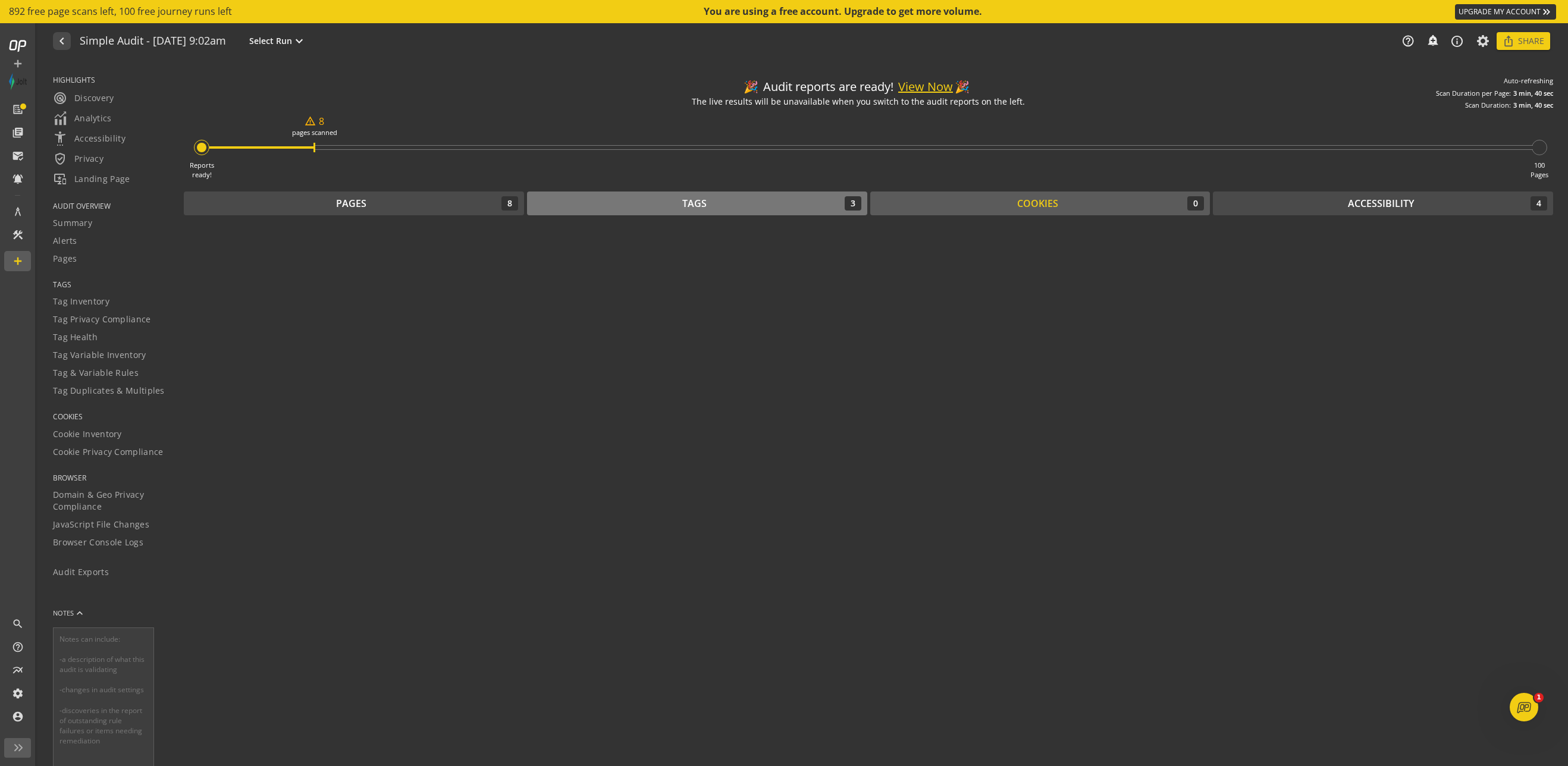
click at [820, 205] on div "Tags 3" at bounding box center [697, 204] width 329 height 14
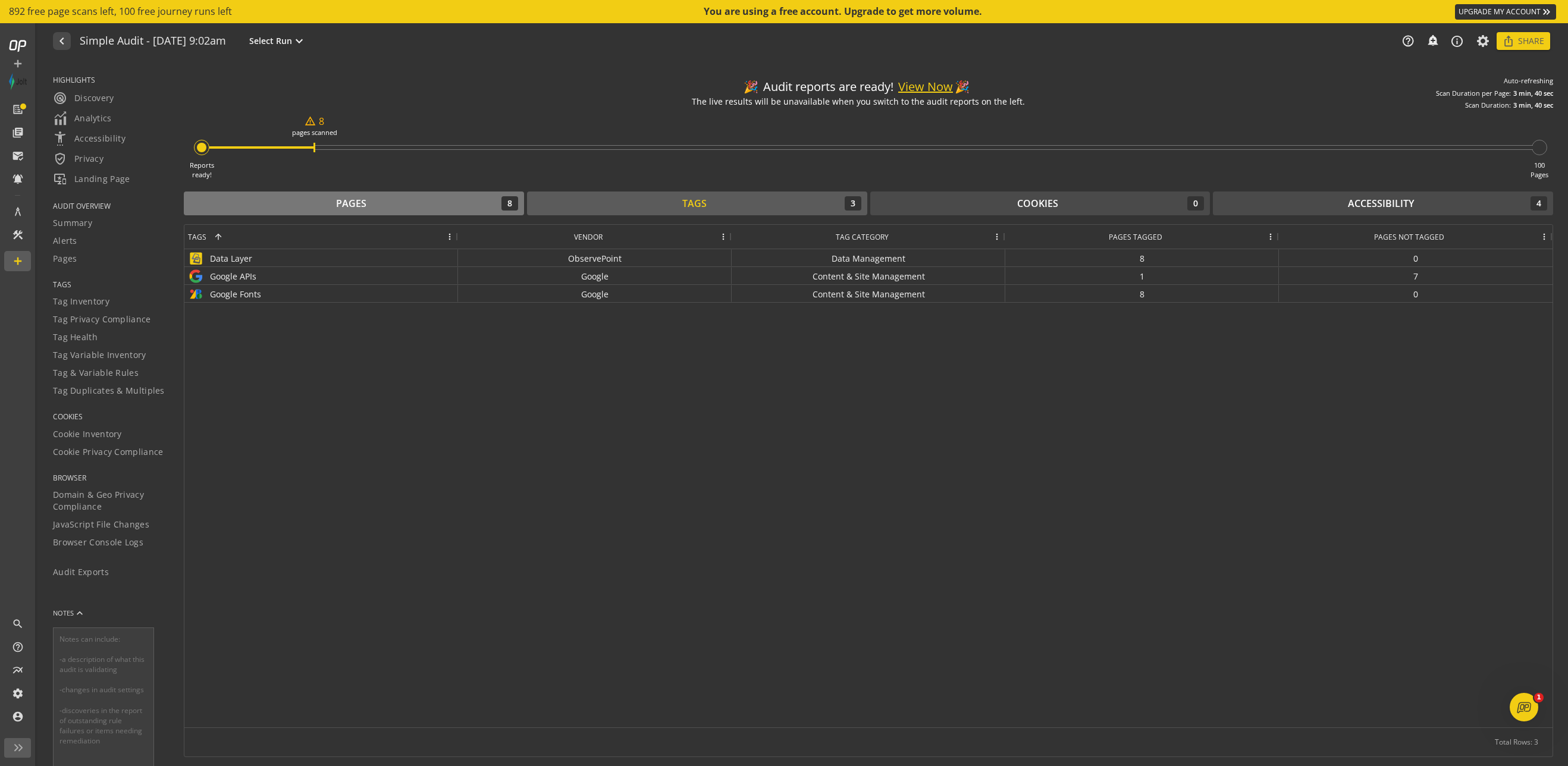
click at [467, 206] on div "Pages 8" at bounding box center [354, 204] width 329 height 14
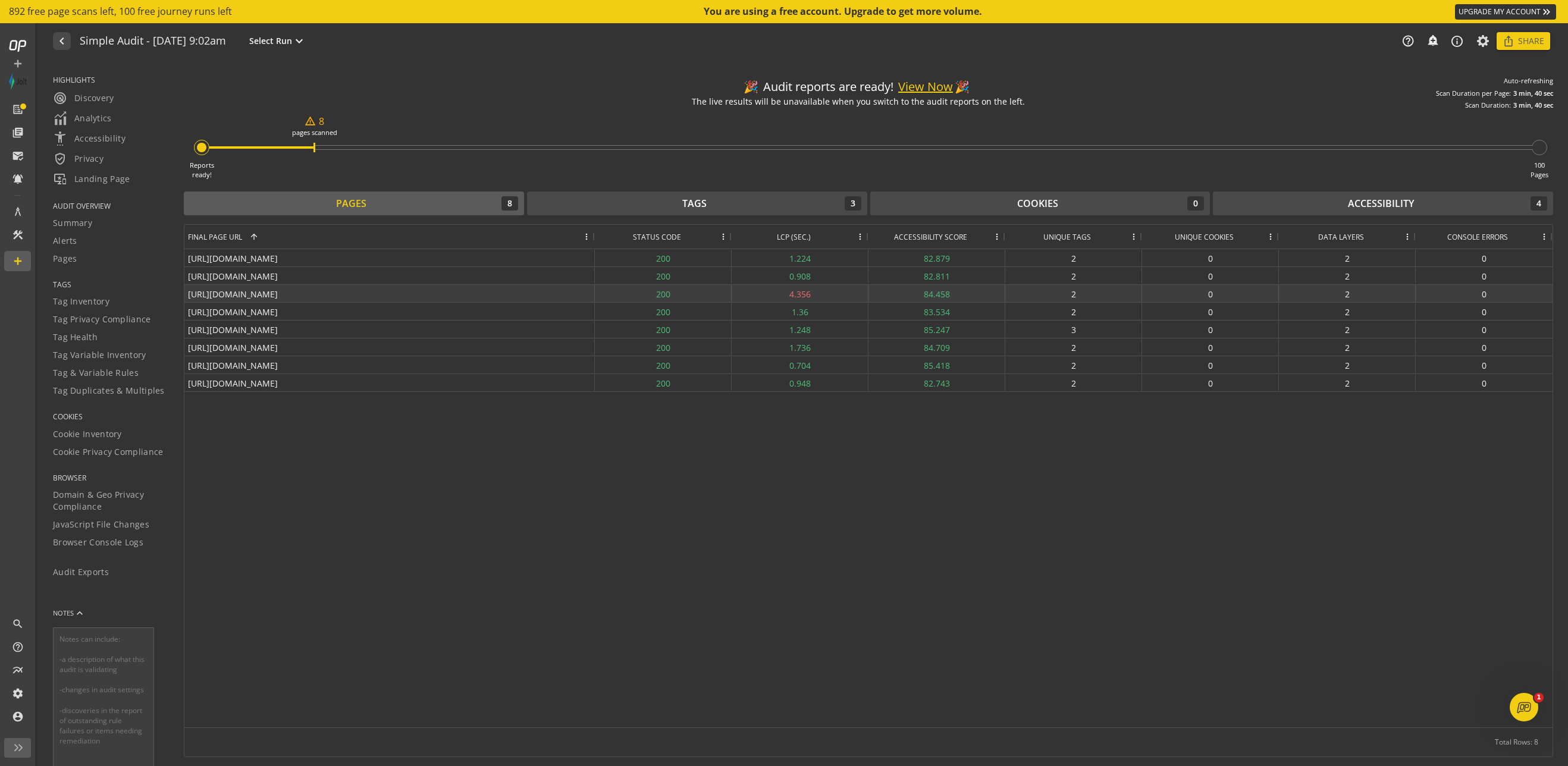
click at [305, 294] on div "[URL][DOMAIN_NAME]" at bounding box center [390, 294] width 411 height 17
click at [789, 293] on div "4.356" at bounding box center [800, 294] width 137 height 17
click at [833, 298] on div "4.356" at bounding box center [800, 294] width 137 height 17
click at [314, 283] on div "[URL][DOMAIN_NAME]" at bounding box center [390, 275] width 411 height 17
click at [308, 290] on div "[URL][DOMAIN_NAME]" at bounding box center [390, 294] width 411 height 17
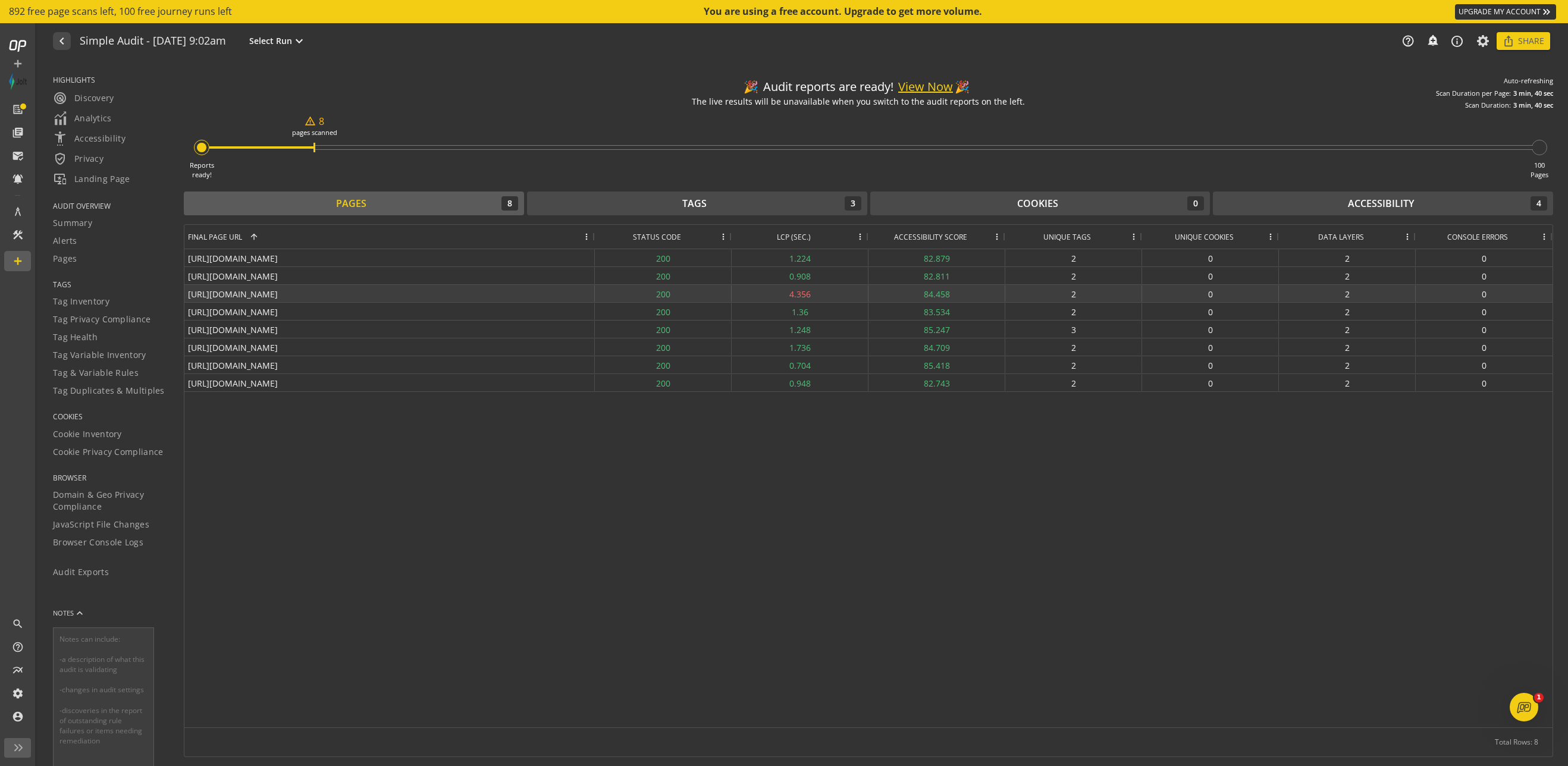
click at [308, 290] on div "[URL][DOMAIN_NAME]" at bounding box center [390, 294] width 411 height 17
drag, startPoint x: 327, startPoint y: 292, endPoint x: 209, endPoint y: 291, distance: 118.0
click at [209, 291] on div "[URL][DOMAIN_NAME]" at bounding box center [390, 294] width 411 height 17
click at [192, 295] on div "[URL][DOMAIN_NAME]" at bounding box center [390, 294] width 411 height 17
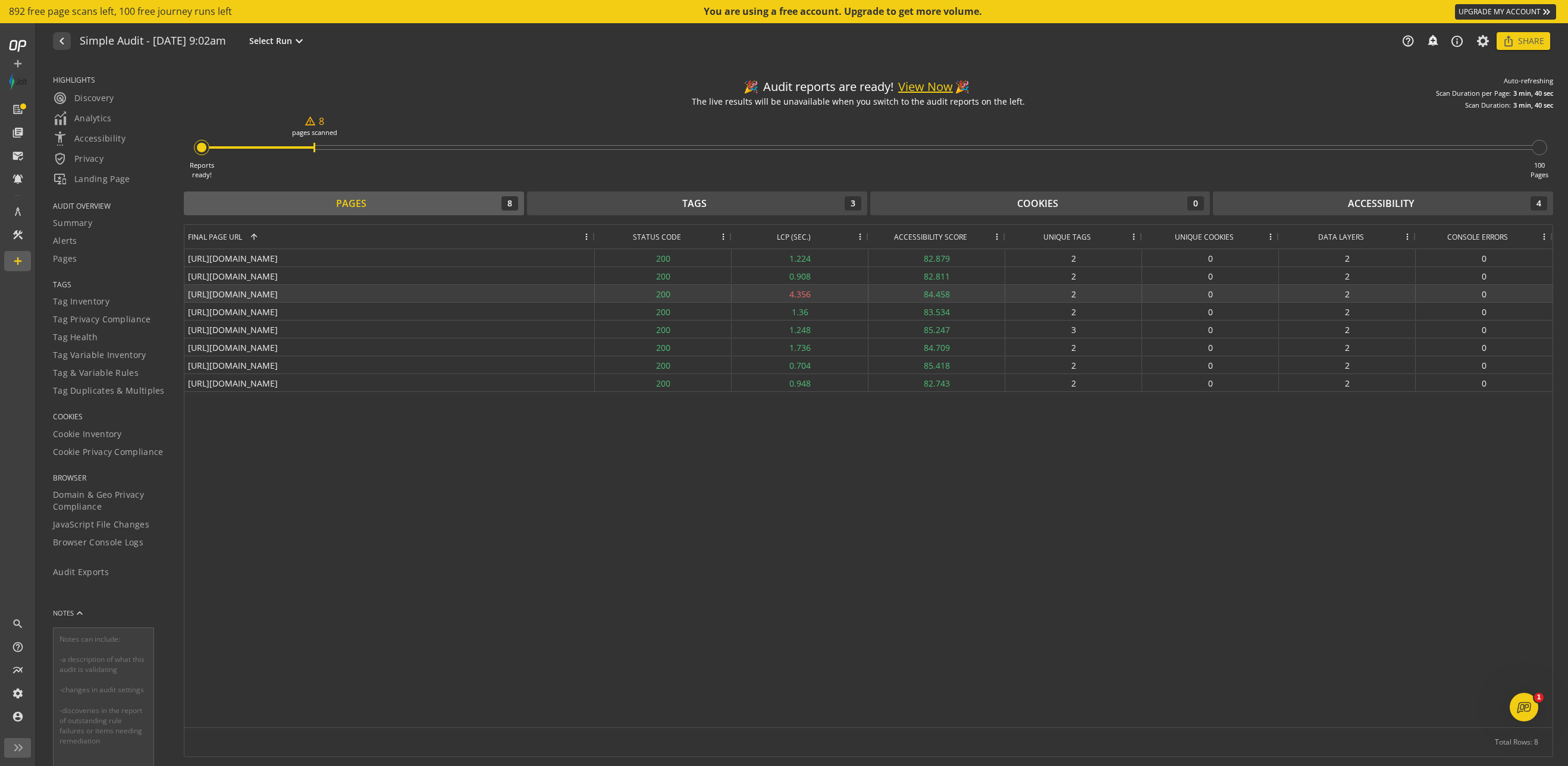
click at [193, 294] on div "[URL][DOMAIN_NAME]" at bounding box center [390, 294] width 411 height 17
click at [282, 292] on div "[URL][DOMAIN_NAME]" at bounding box center [390, 294] width 411 height 17
click at [351, 456] on div "[URL][DOMAIN_NAME] 200 1.224 82.879 2 0 2 0 [URL][DOMAIN_NAME] 200 0.908 82.811…" at bounding box center [869, 488] width 1368 height 478
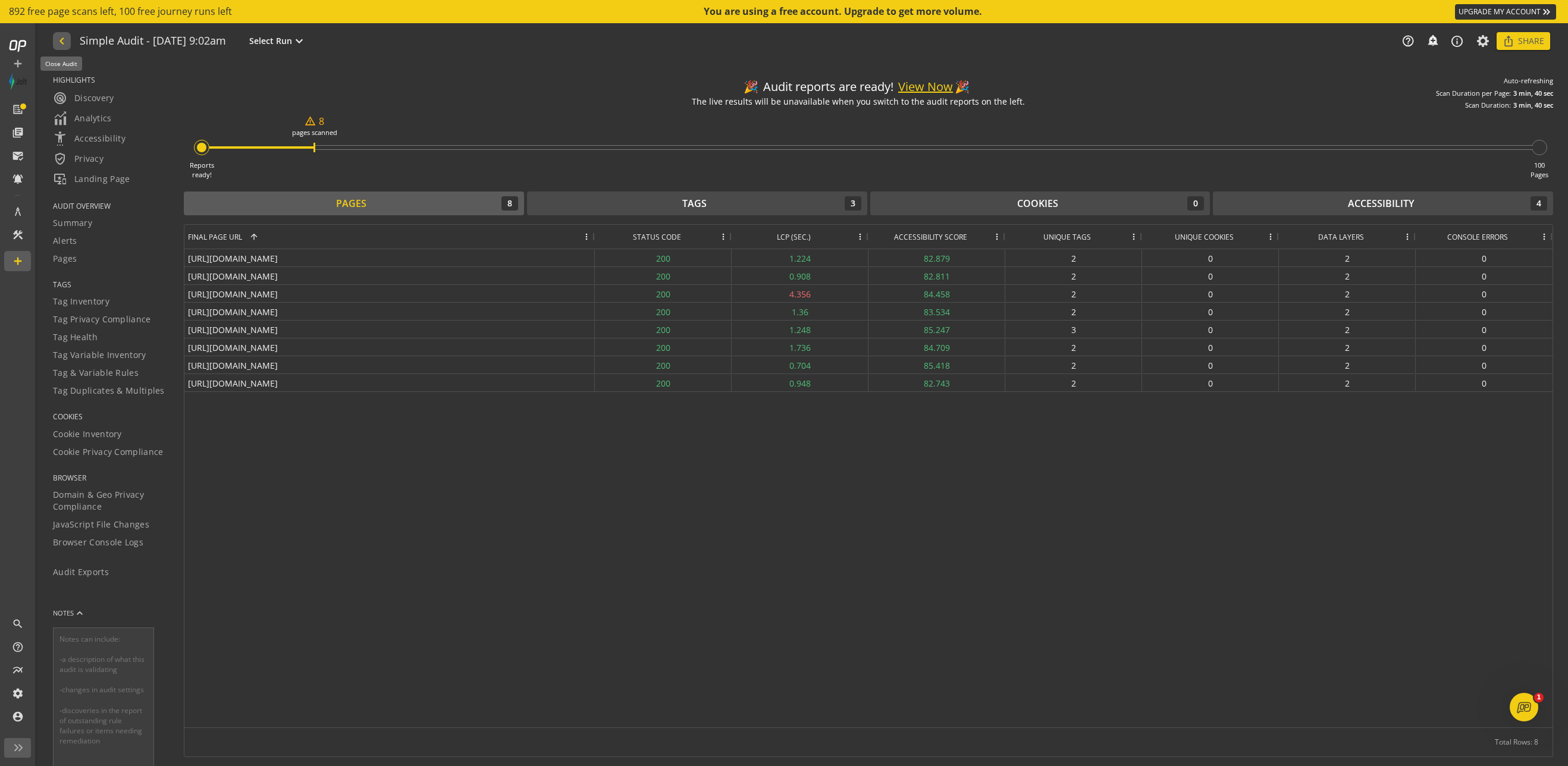
click at [62, 39] on mat-icon "navigate_before" at bounding box center [60, 41] width 12 height 14
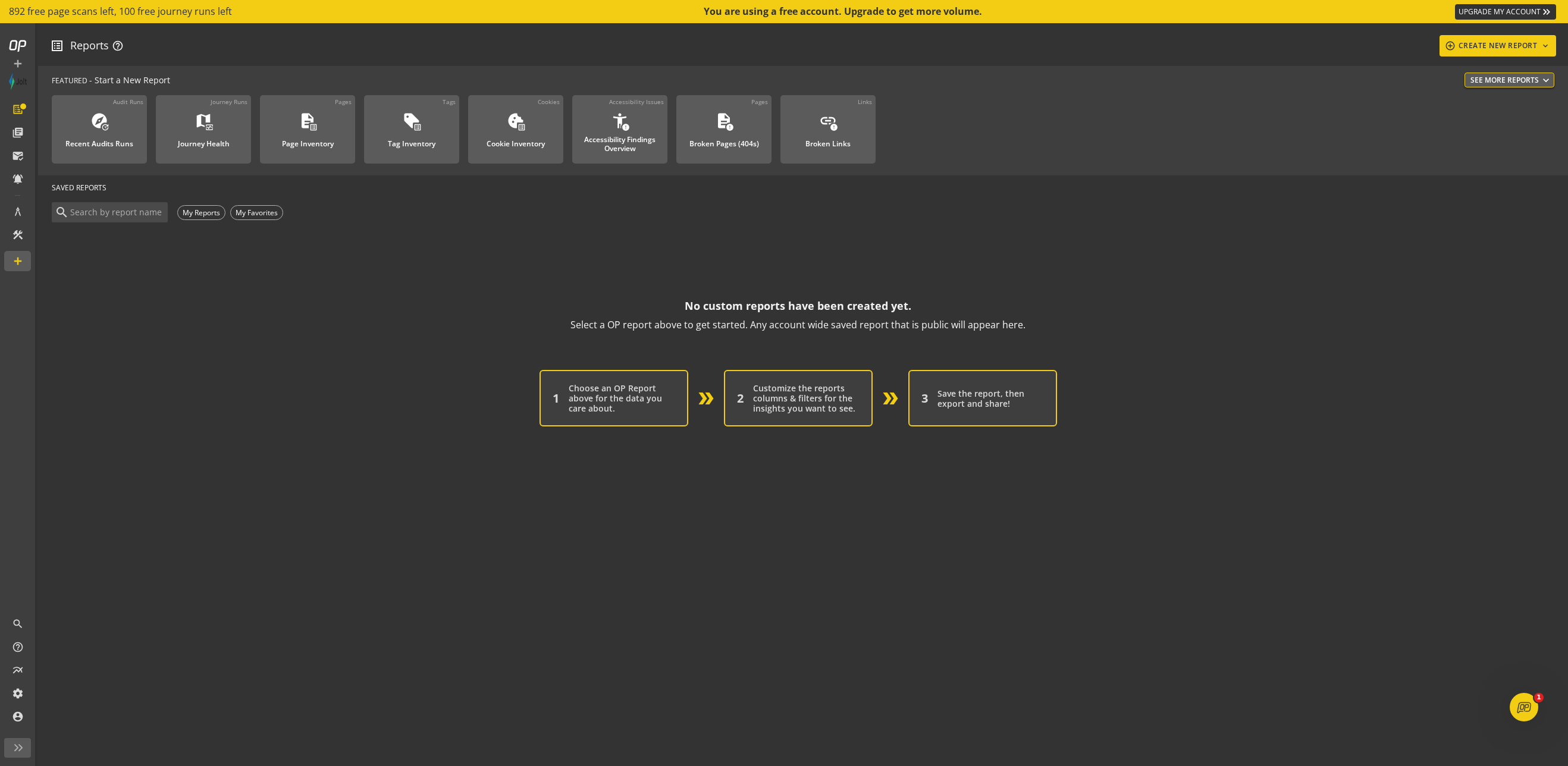
click at [225, 369] on op-account-reports-saved-reports-zero-state "No custom reports have been created yet. Select a OP report above to get starte…" at bounding box center [798, 325] width 1492 height 202
click at [188, 212] on div "My Reports" at bounding box center [201, 212] width 48 height 15
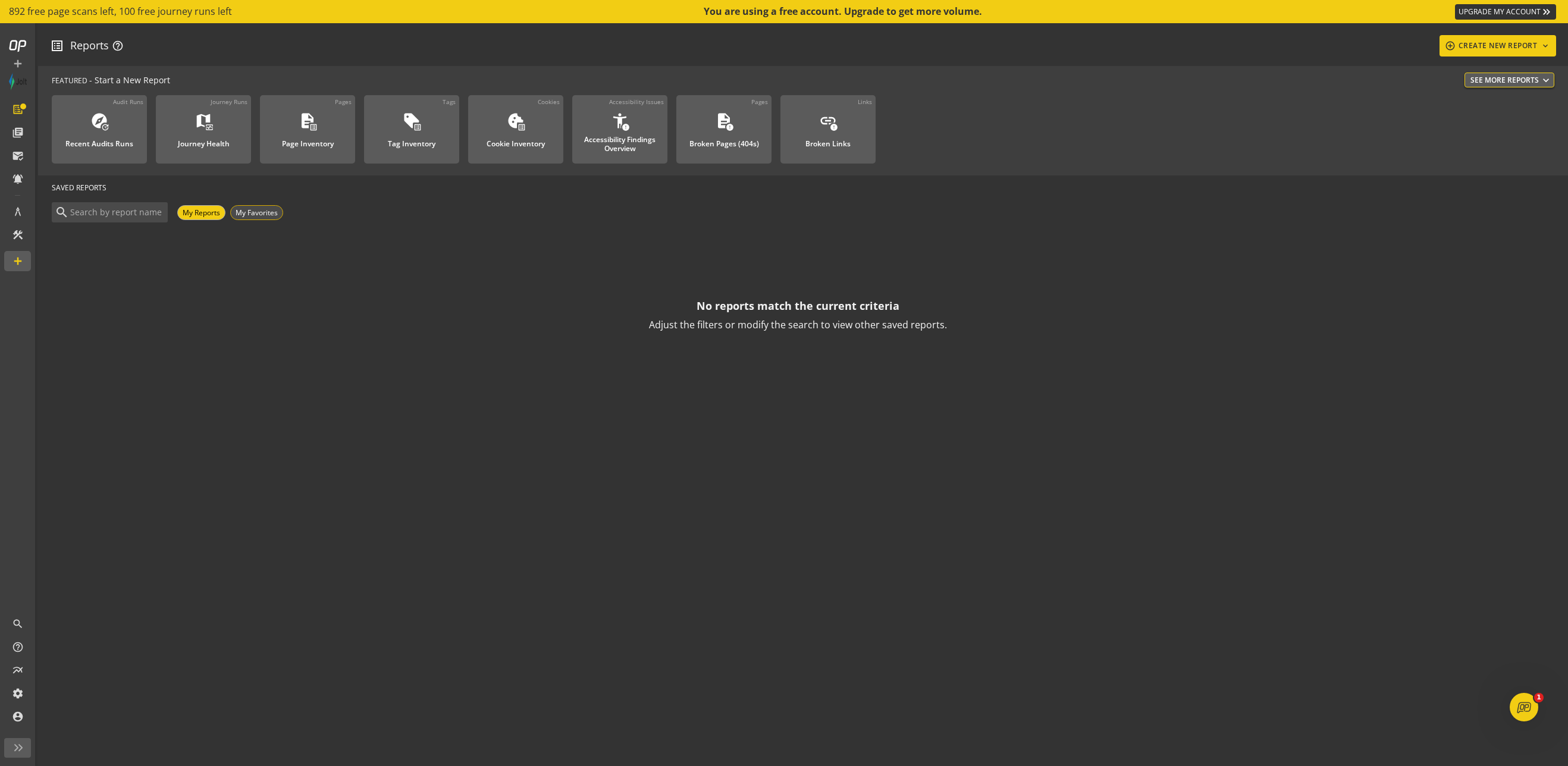
click at [267, 217] on div "My Favorites" at bounding box center [256, 212] width 53 height 15
click at [76, 191] on div "SAVED REPORTS" at bounding box center [798, 187] width 1492 height 24
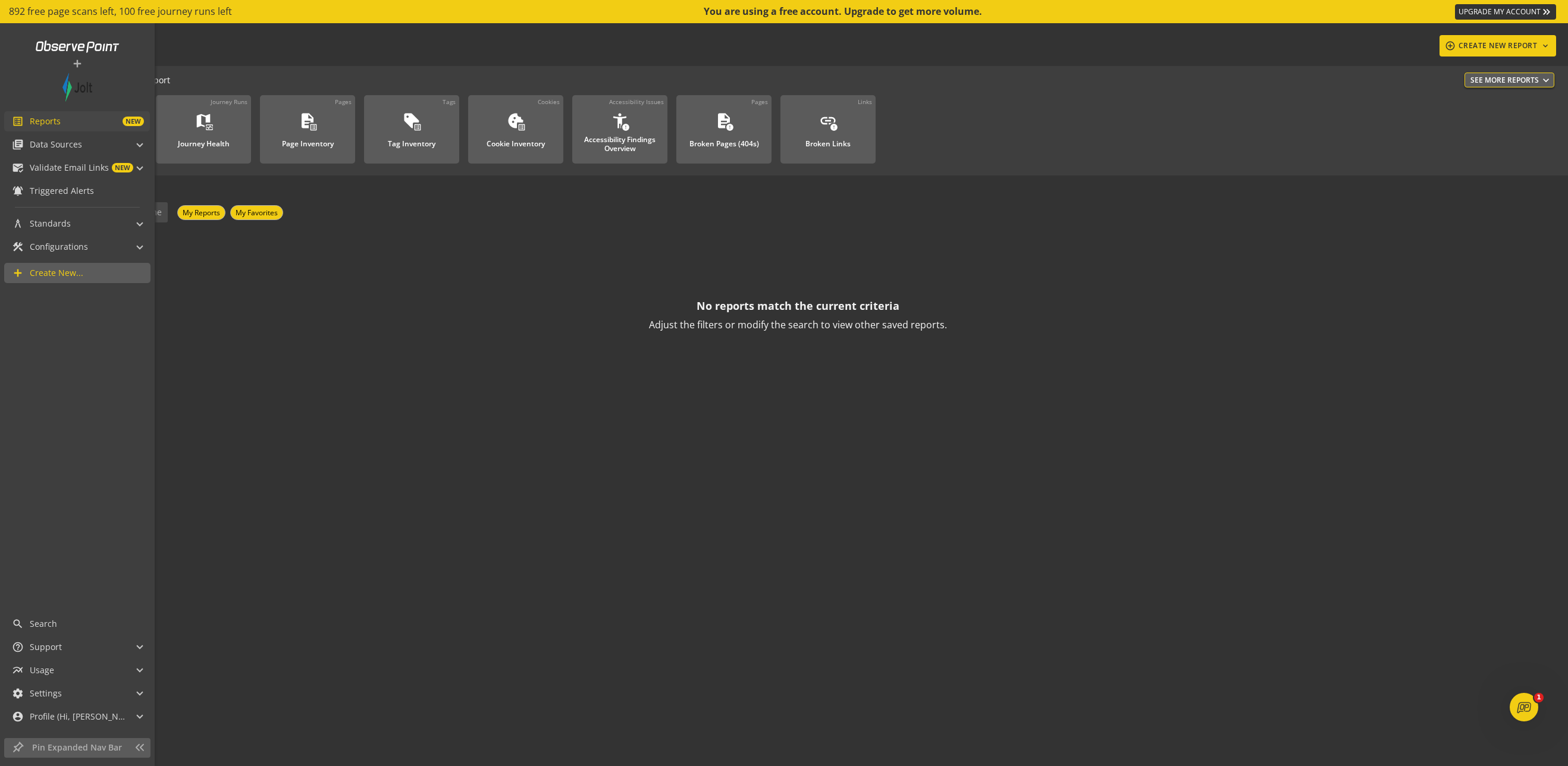
click at [38, 119] on span "Reports" at bounding box center [45, 122] width 31 height 12
click at [47, 141] on span "Data Sources" at bounding box center [56, 145] width 53 height 12
click at [57, 163] on span "Audits & Journeys" at bounding box center [66, 164] width 71 height 11
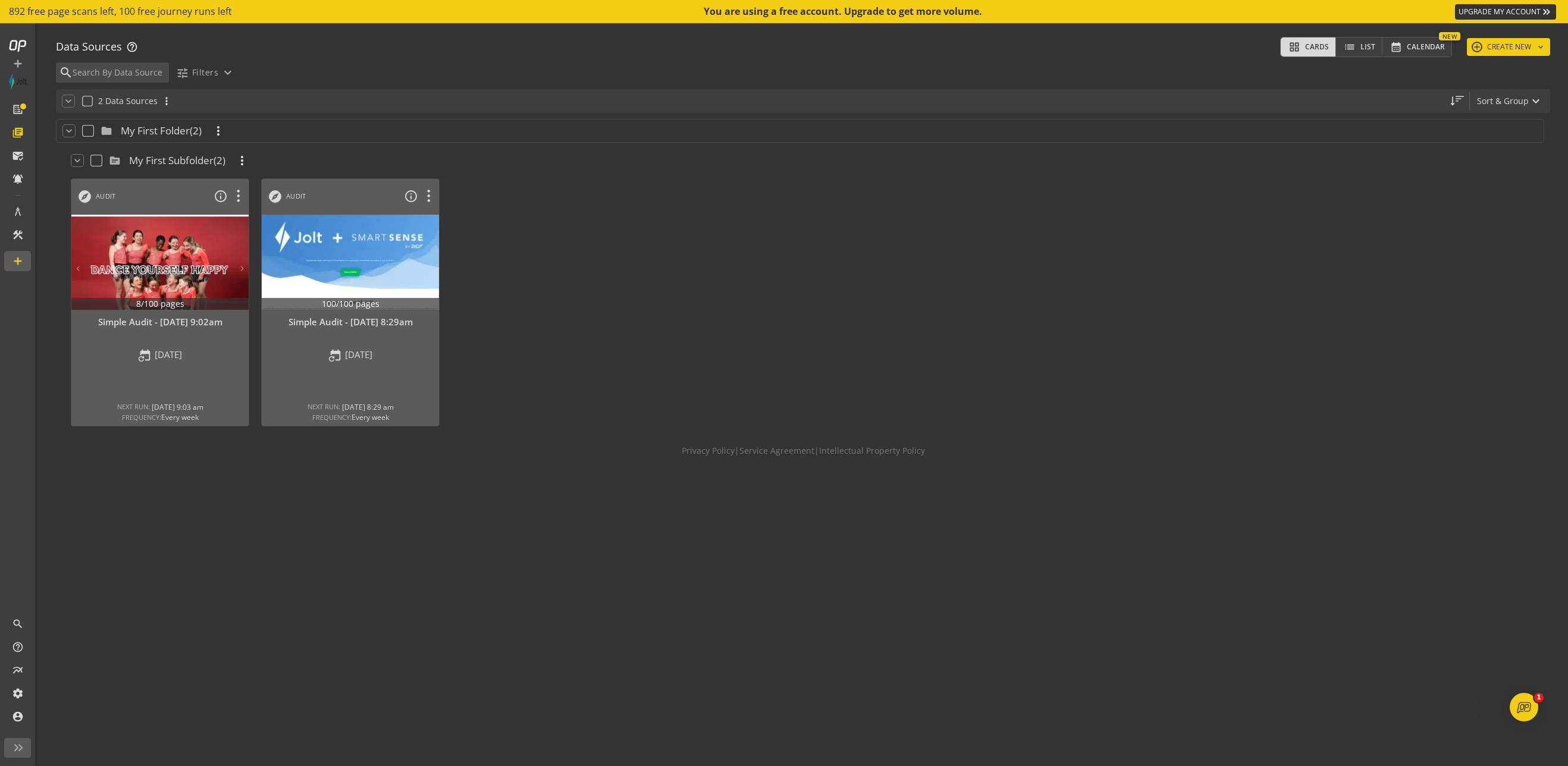
click at [317, 546] on div "keyboard_arrow_down folder My First Folder (2) more_vert keyboard_arrow_down so…" at bounding box center [803, 439] width 1494 height 653
click at [321, 325] on div "Simple Audit - [DATE] 8:29am" at bounding box center [350, 322] width 166 height 12
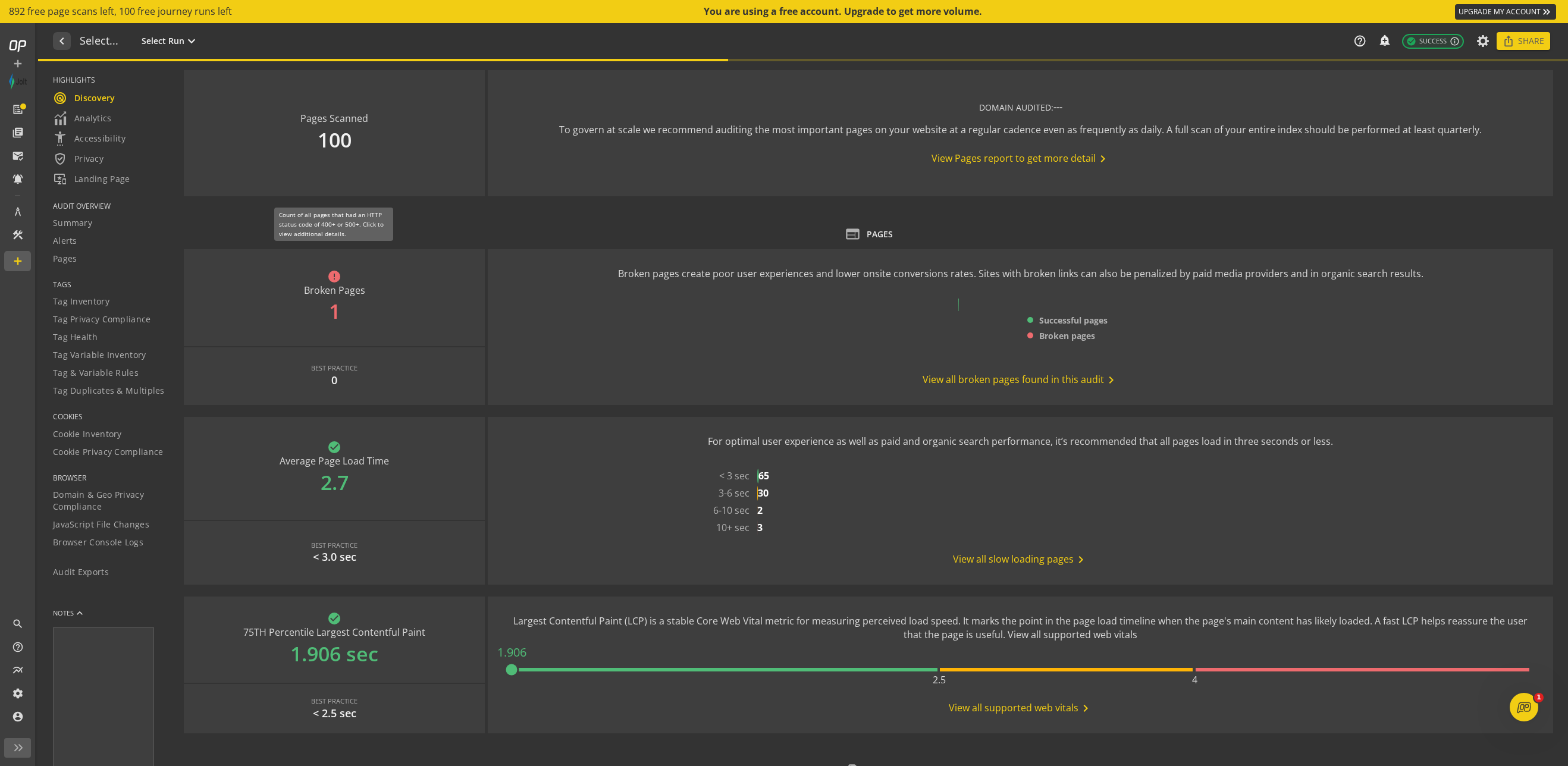
type textarea "Notes can include: -a description of what this audit is validating -changes in …"
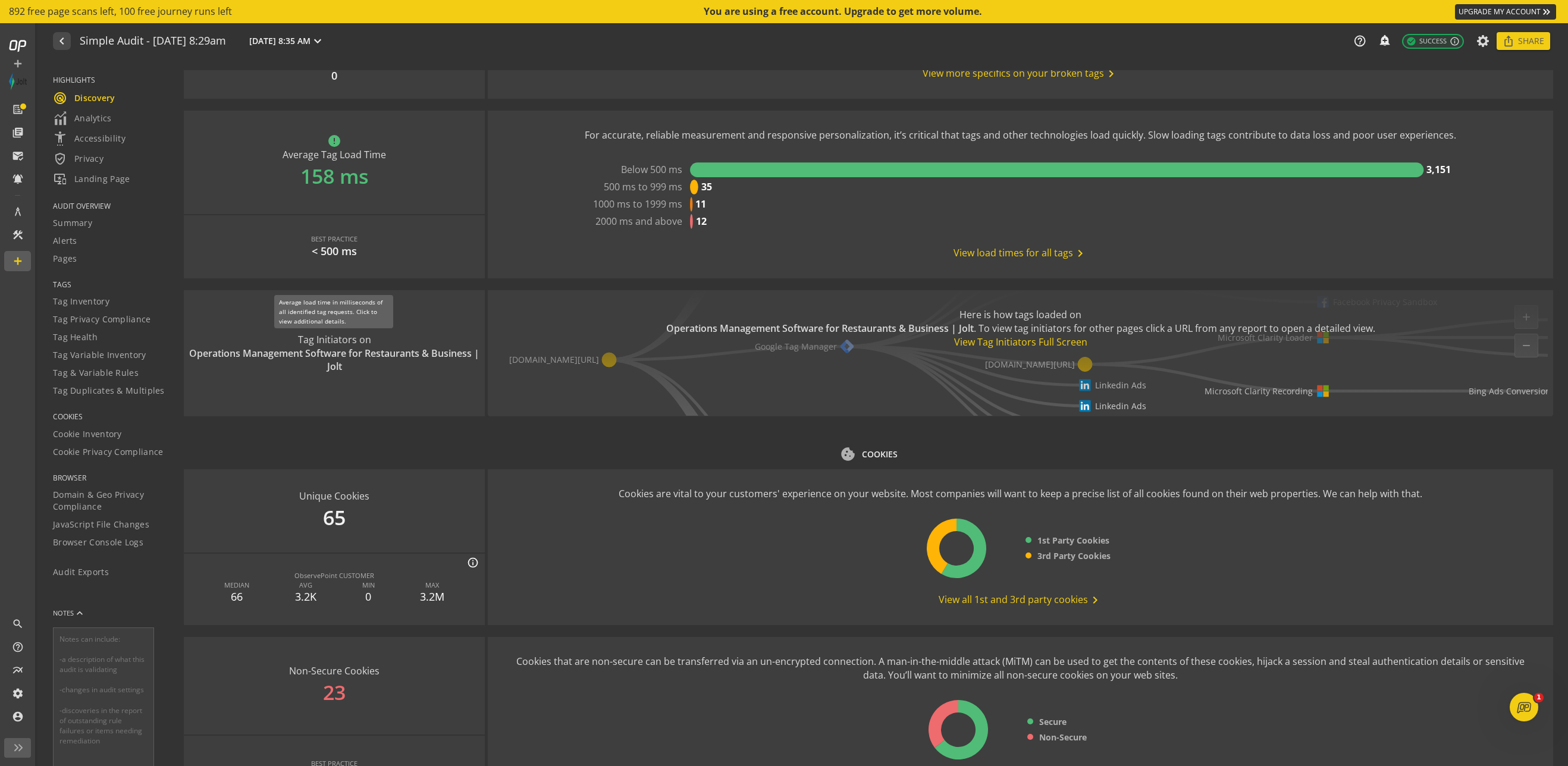
scroll to position [1123, 0]
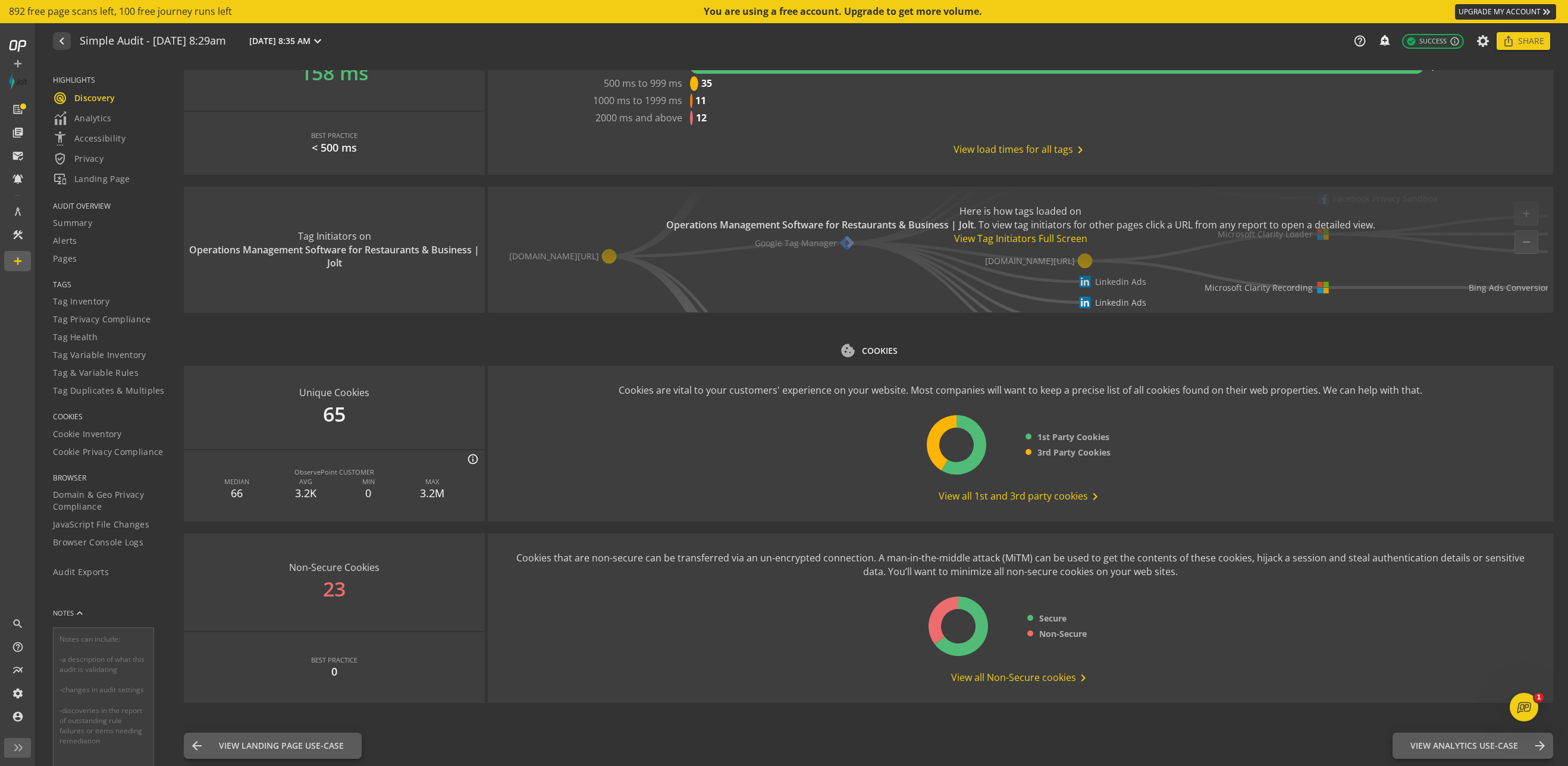
click at [833, 676] on span "View all Non-Secure cookies chevron_right" at bounding box center [1021, 678] width 139 height 14
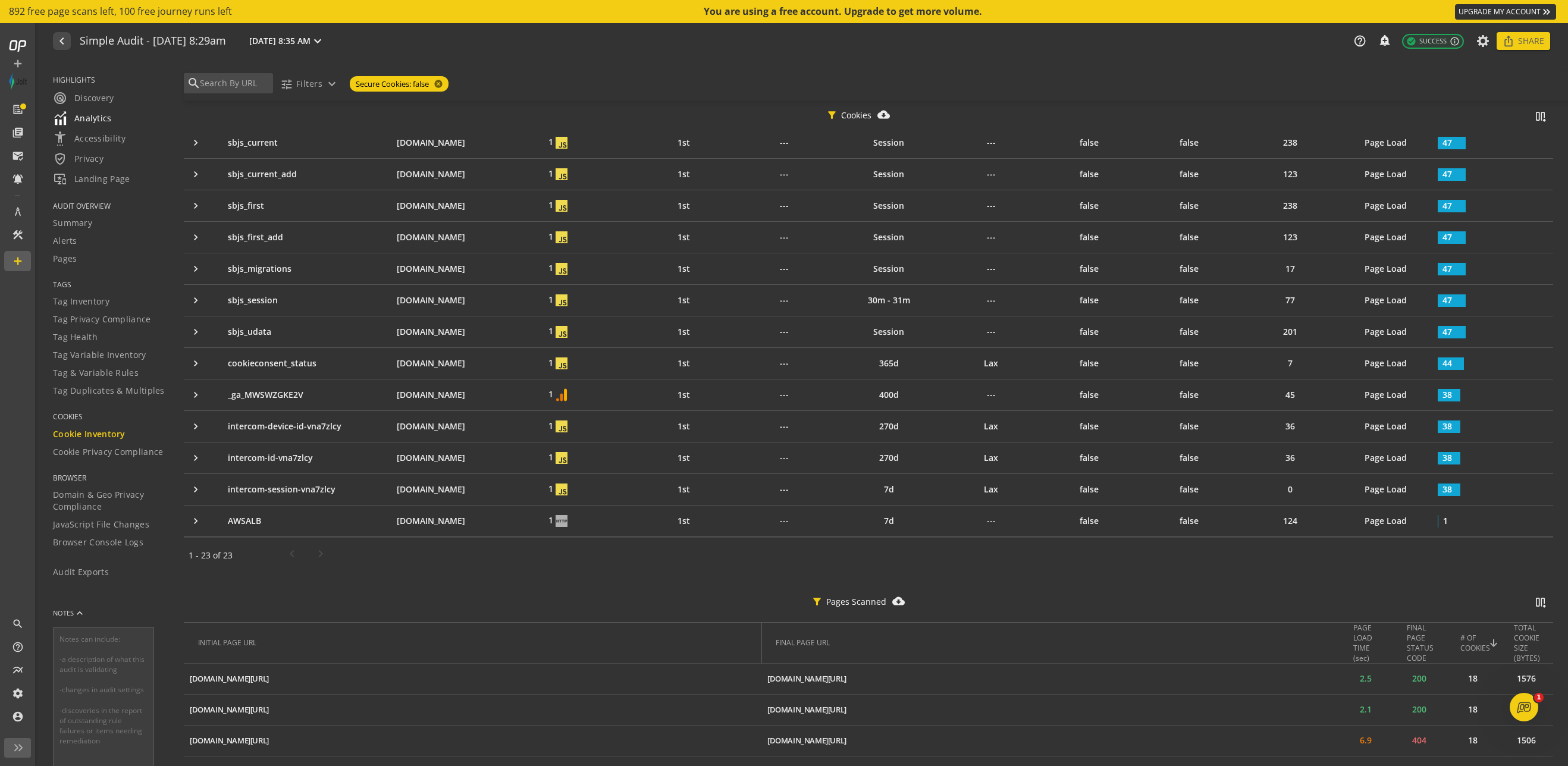
click at [106, 112] on span "Analytics" at bounding box center [83, 118] width 59 height 14
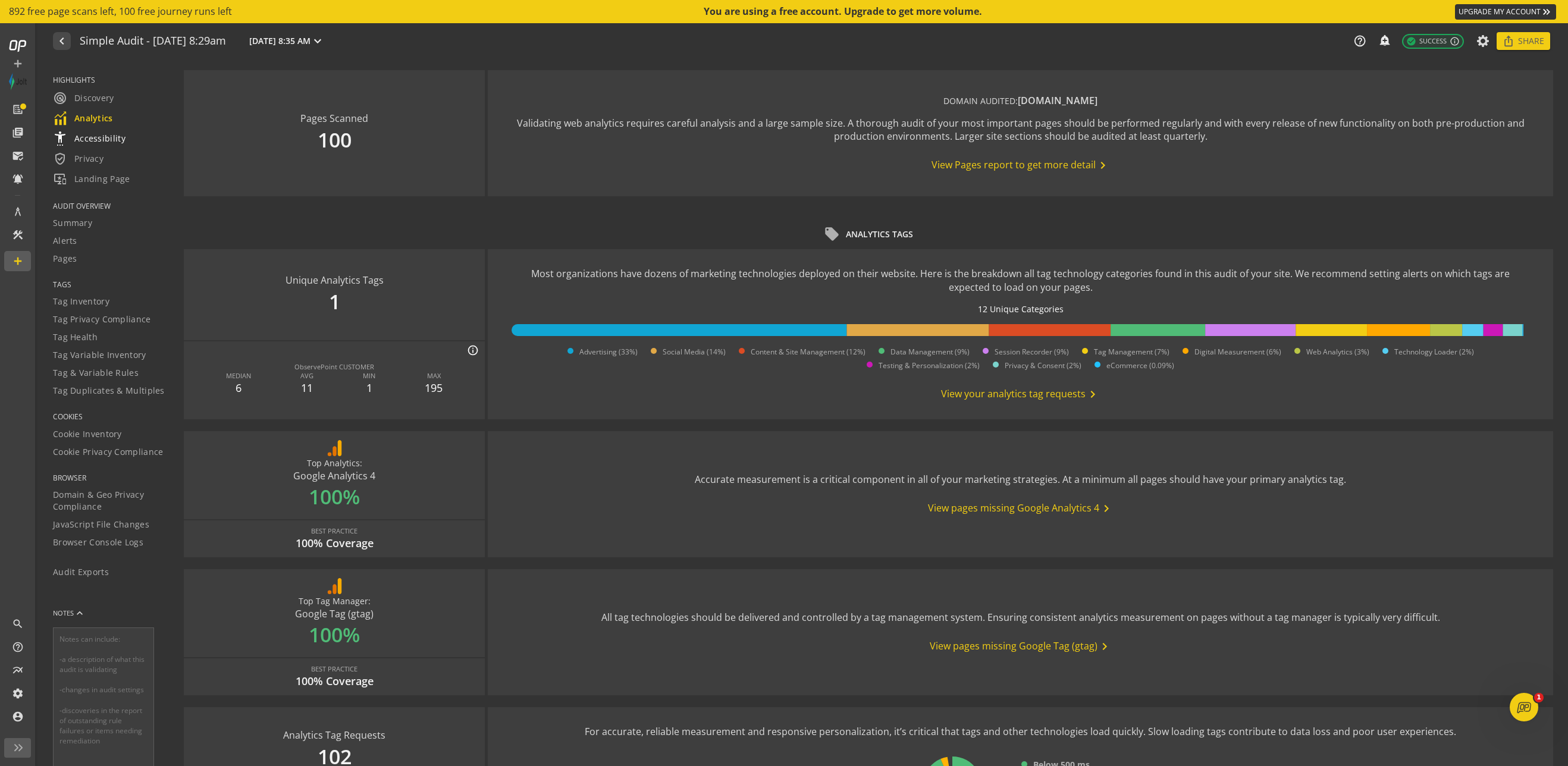
click at [110, 137] on span "settings_accessibility Accessibility" at bounding box center [89, 139] width 72 height 14
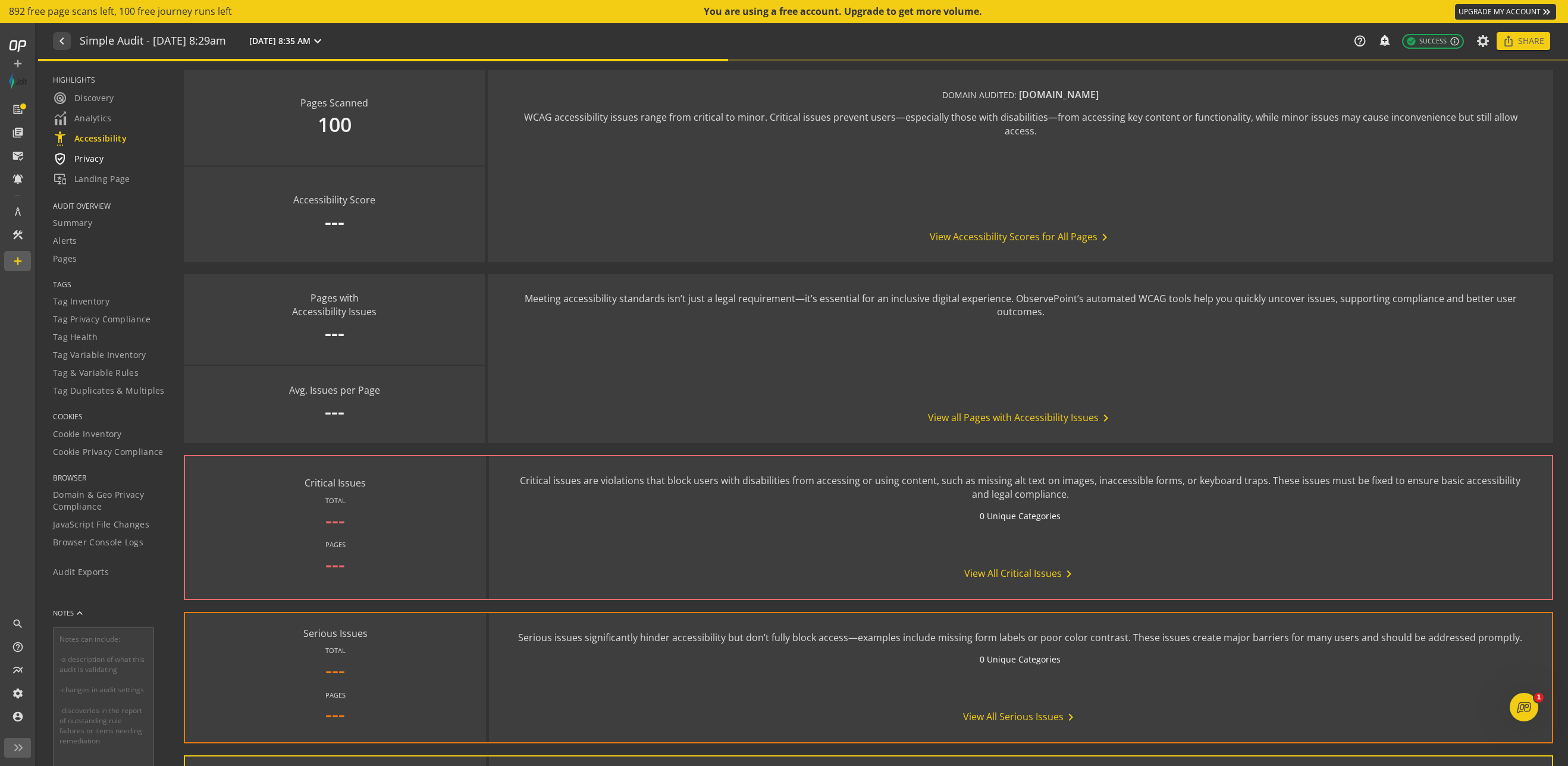
click at [116, 164] on div "verified_user Privacy" at bounding box center [111, 159] width 116 height 14
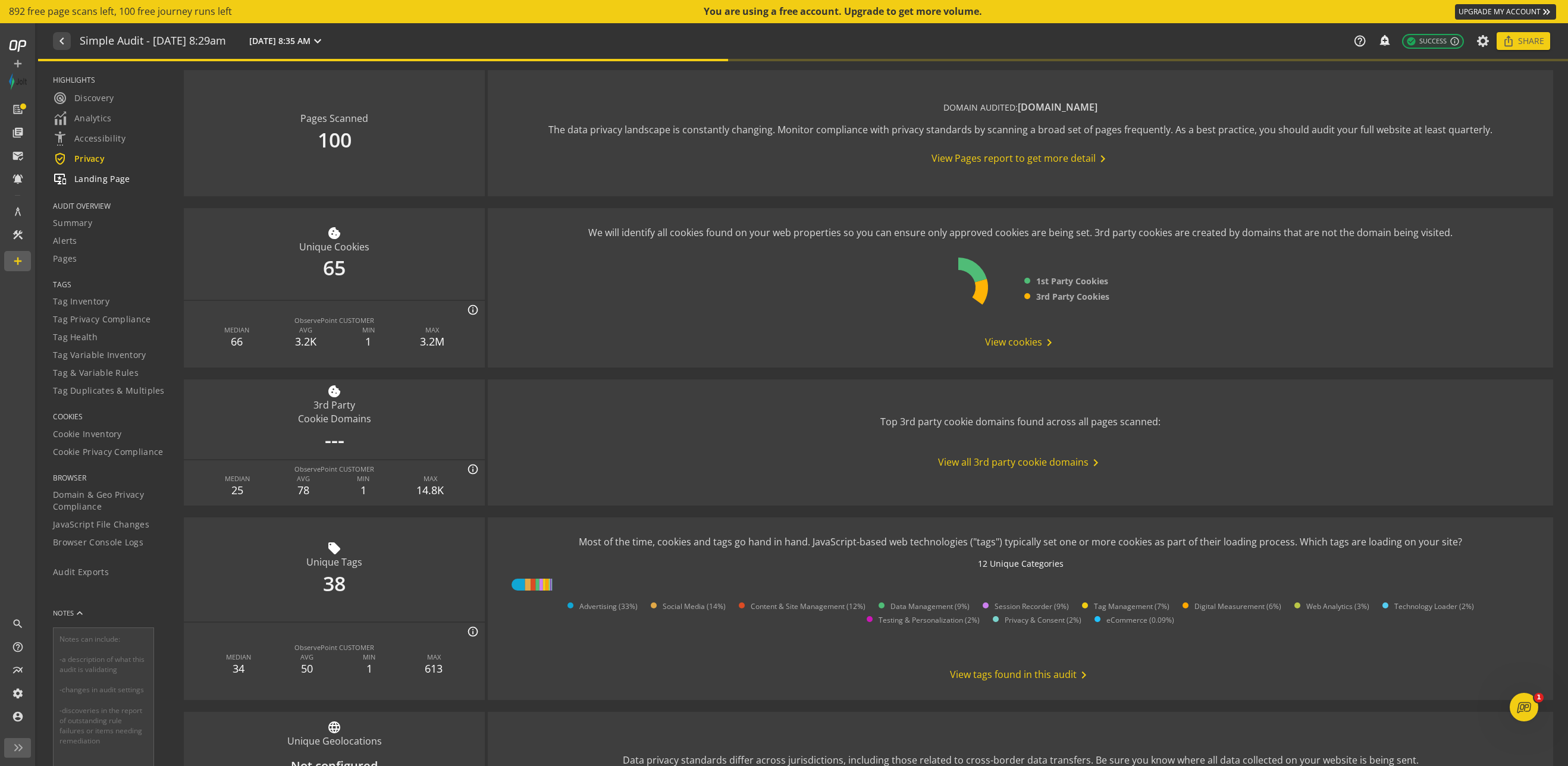
click at [114, 183] on span "important_devices Landing Page" at bounding box center [92, 179] width 78 height 14
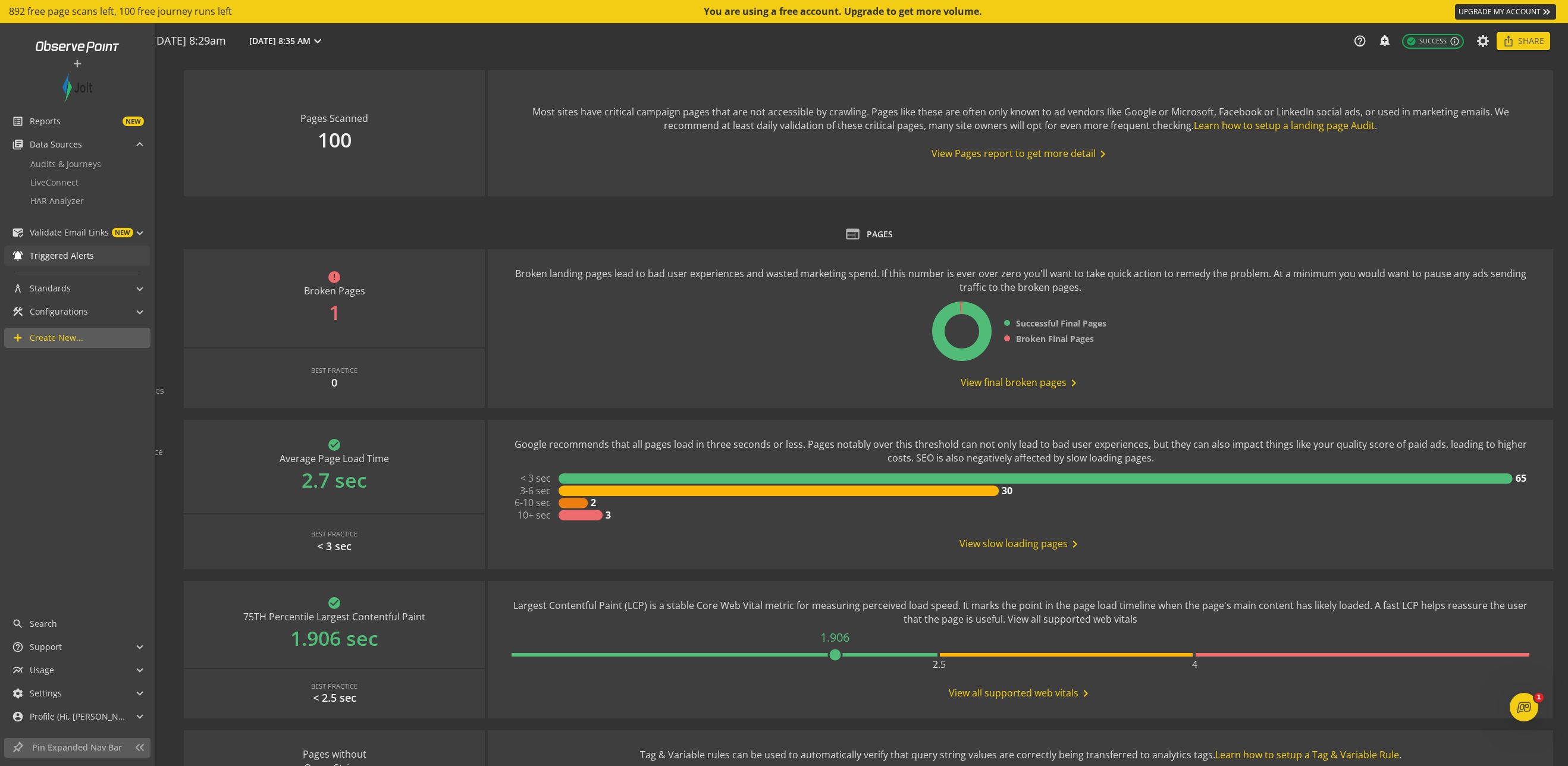
click at [93, 253] on span "Triggered Alerts" at bounding box center [89, 256] width 120 height 12
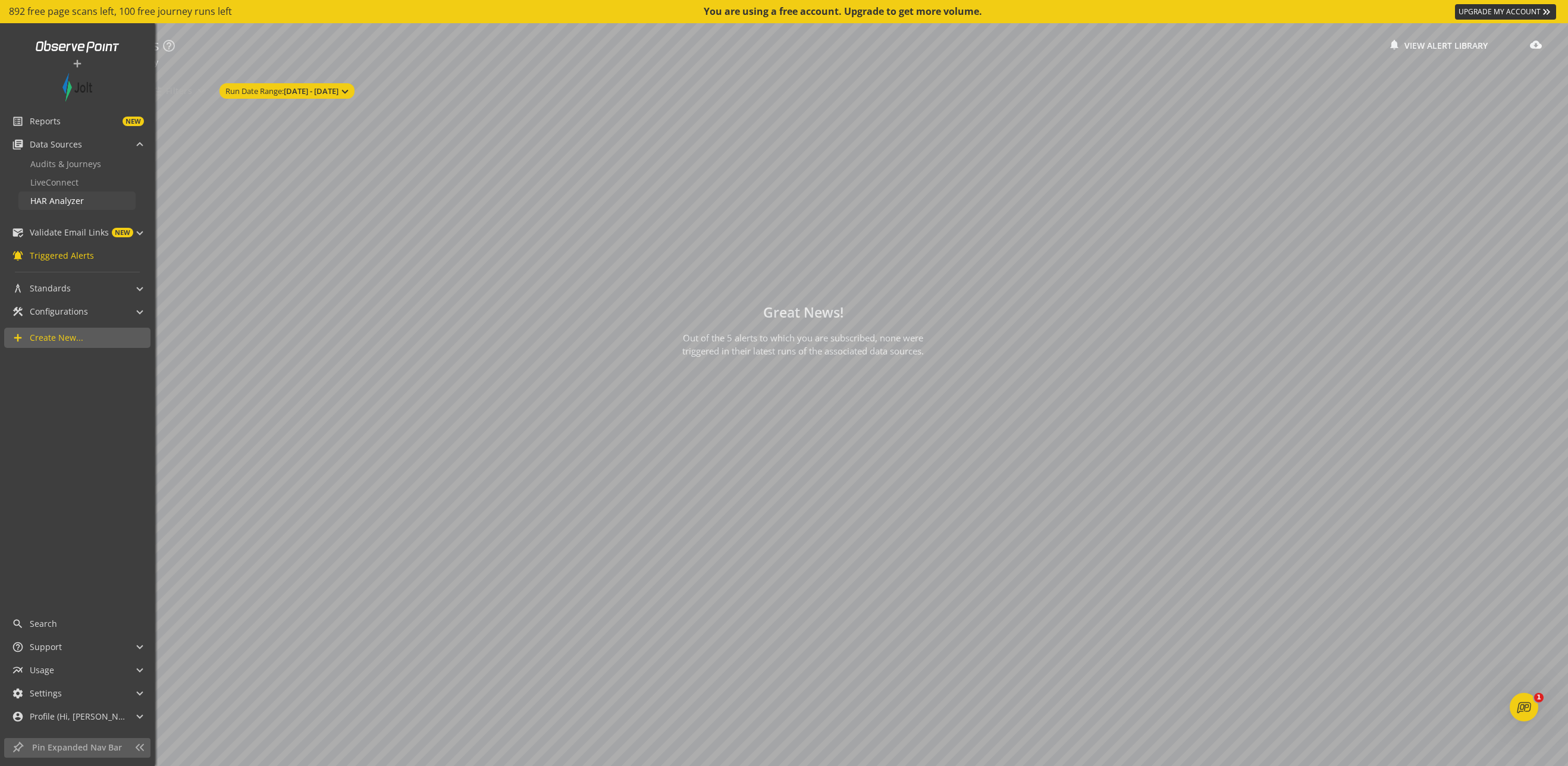
click at [79, 200] on span "HAR Analyzer" at bounding box center [57, 200] width 53 height 11
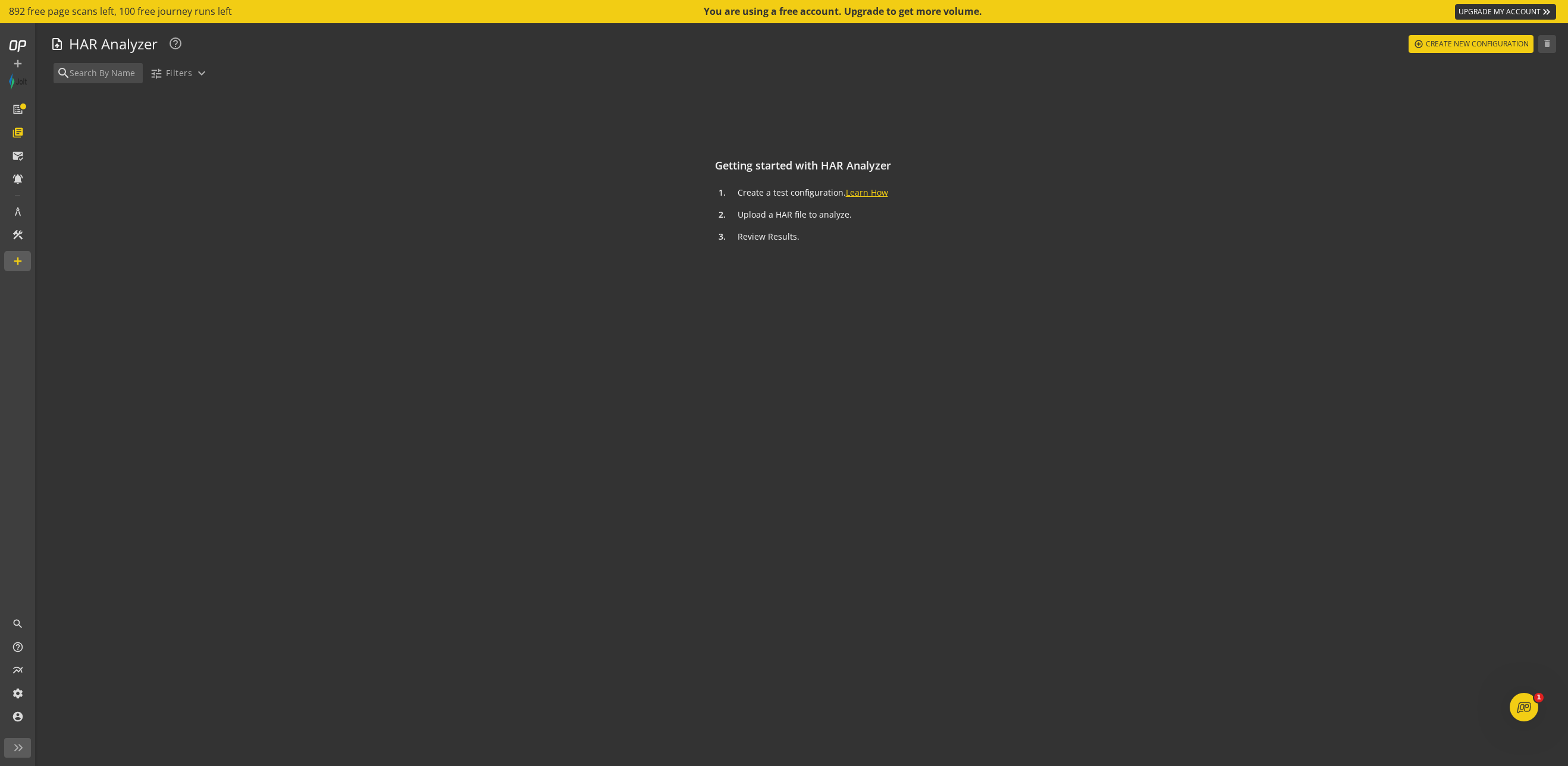
click at [833, 193] on link "Learn How" at bounding box center [867, 192] width 42 height 11
